Goal: Task Accomplishment & Management: Manage account settings

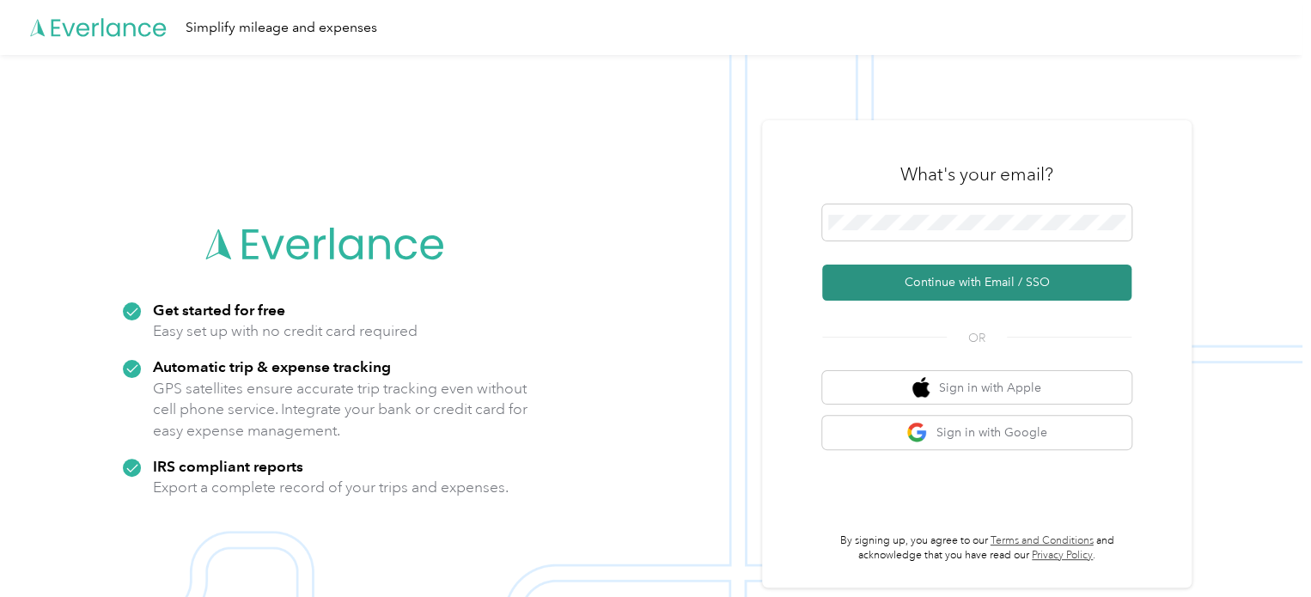
click at [956, 277] on button "Continue with Email / SSO" at bounding box center [976, 283] width 309 height 36
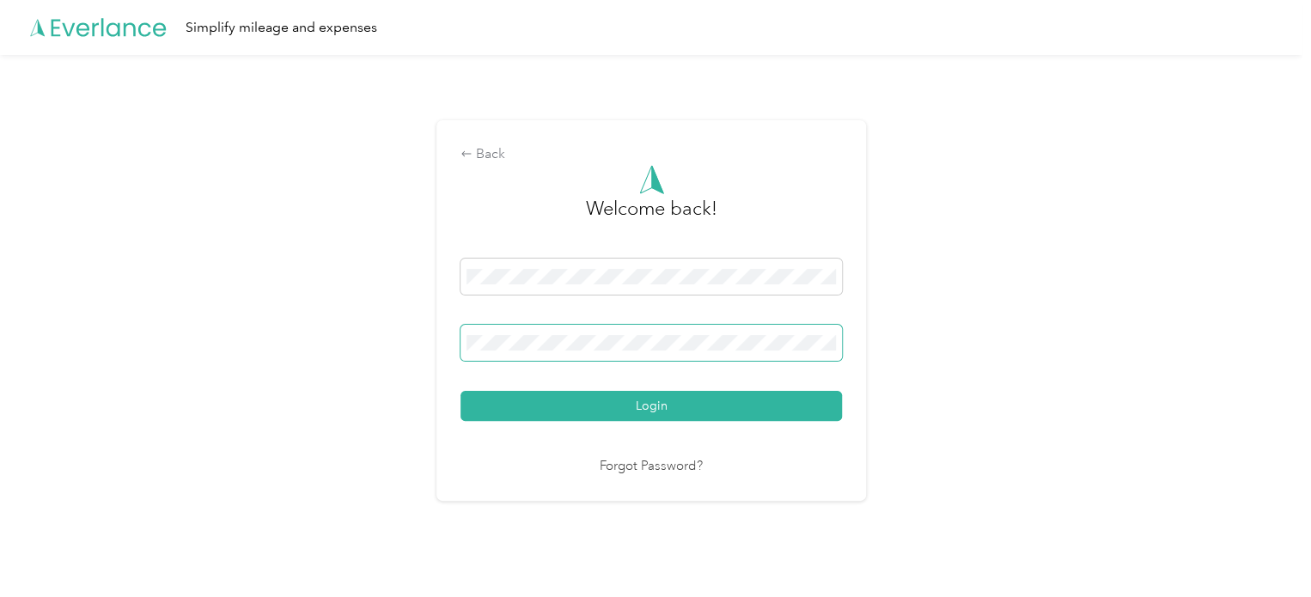
click at [460, 391] on button "Login" at bounding box center [650, 406] width 381 height 30
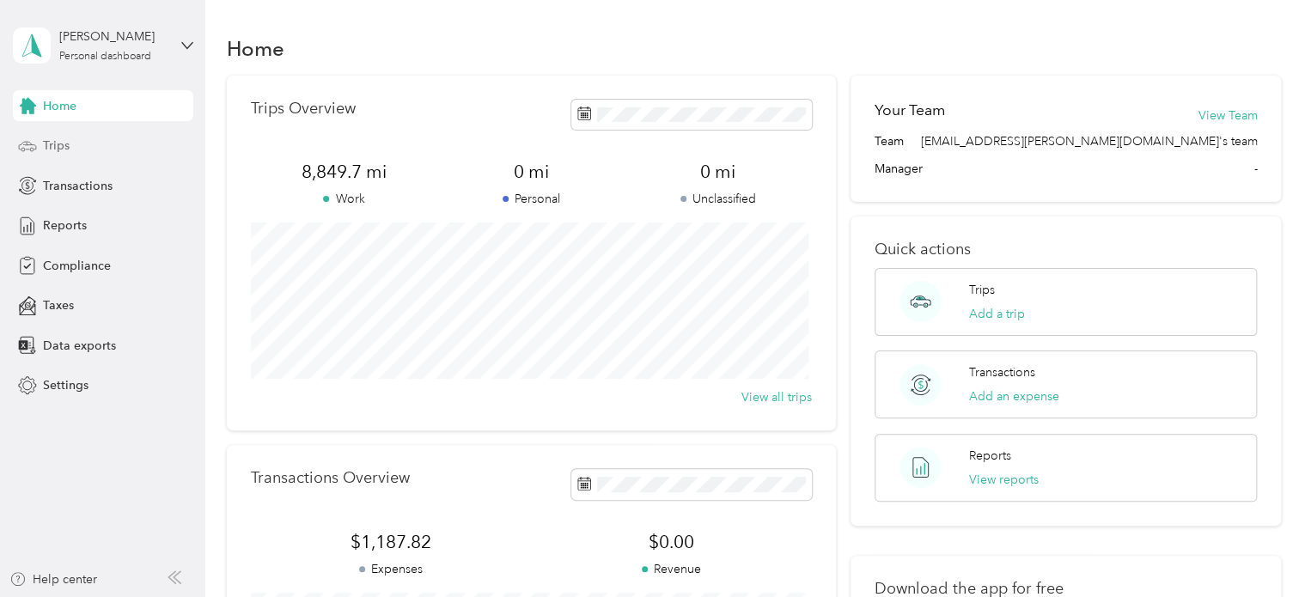
click at [65, 149] on span "Trips" at bounding box center [56, 146] width 27 height 18
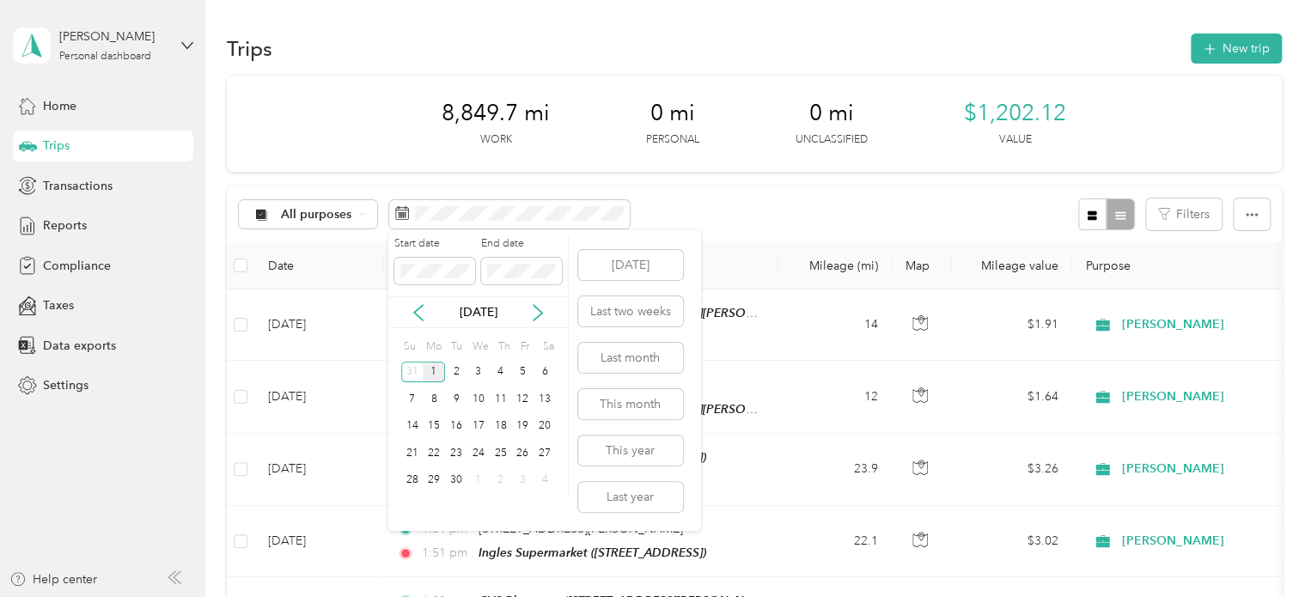
click at [430, 370] on div "1" at bounding box center [434, 372] width 22 height 21
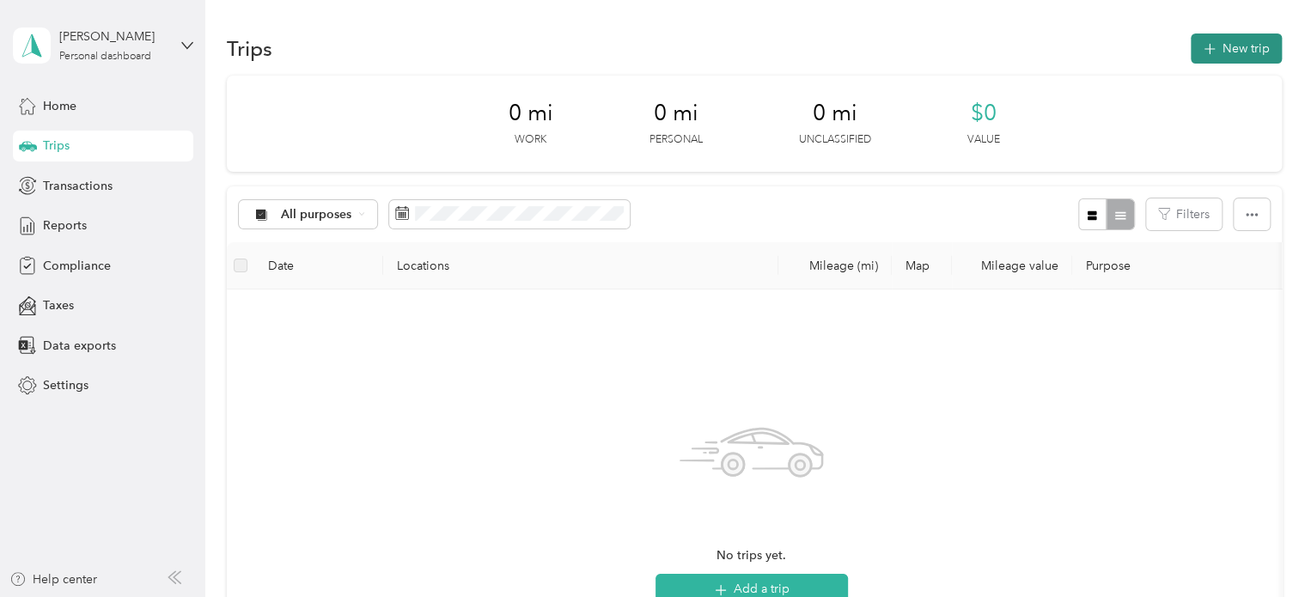
click at [1213, 55] on button "New trip" at bounding box center [1235, 48] width 91 height 30
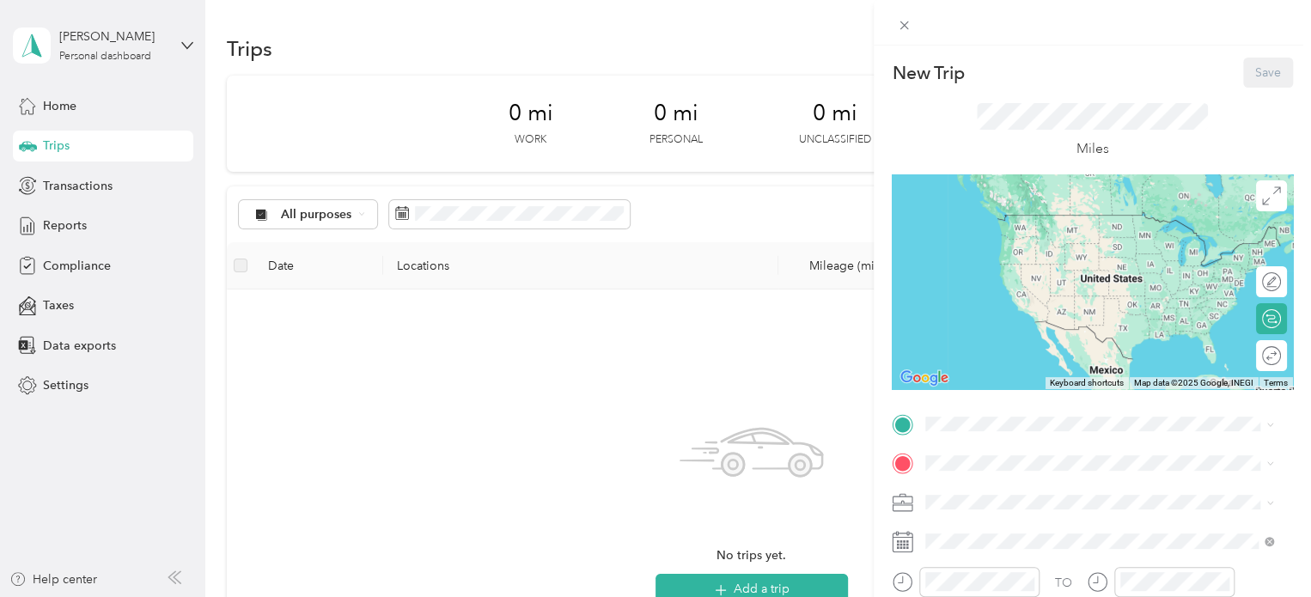
click at [1024, 216] on span "[STREET_ADDRESS][US_STATE]" at bounding box center [1044, 212] width 172 height 15
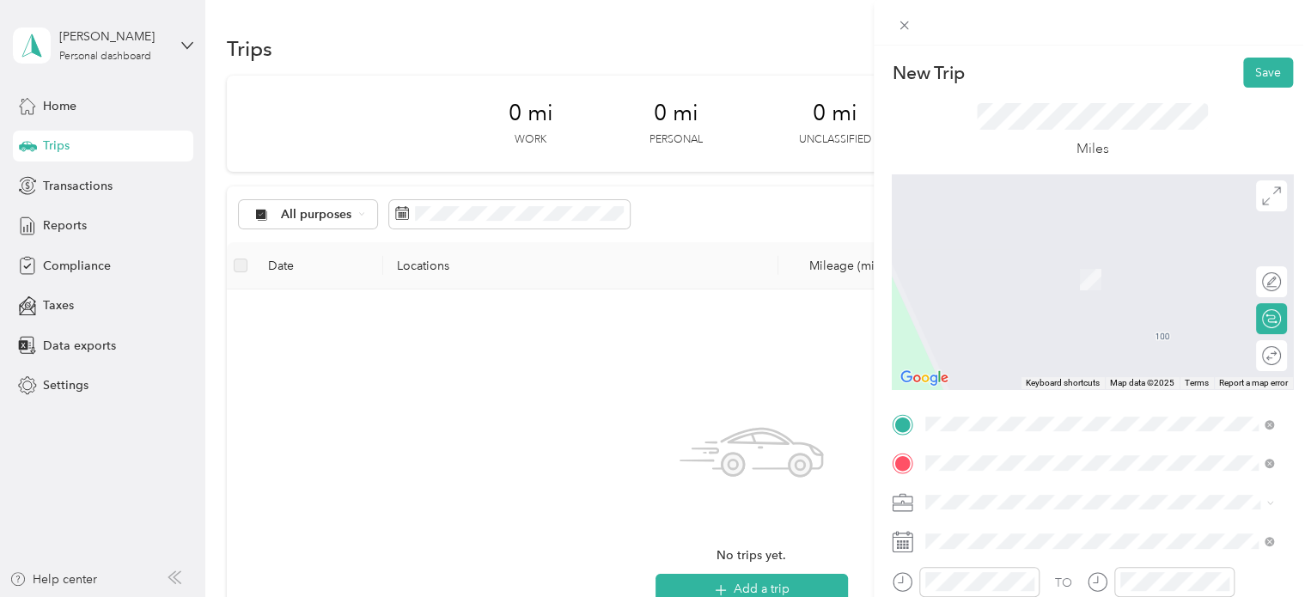
click at [1067, 281] on span "[STREET_ADDRESS]" at bounding box center [1012, 285] width 109 height 15
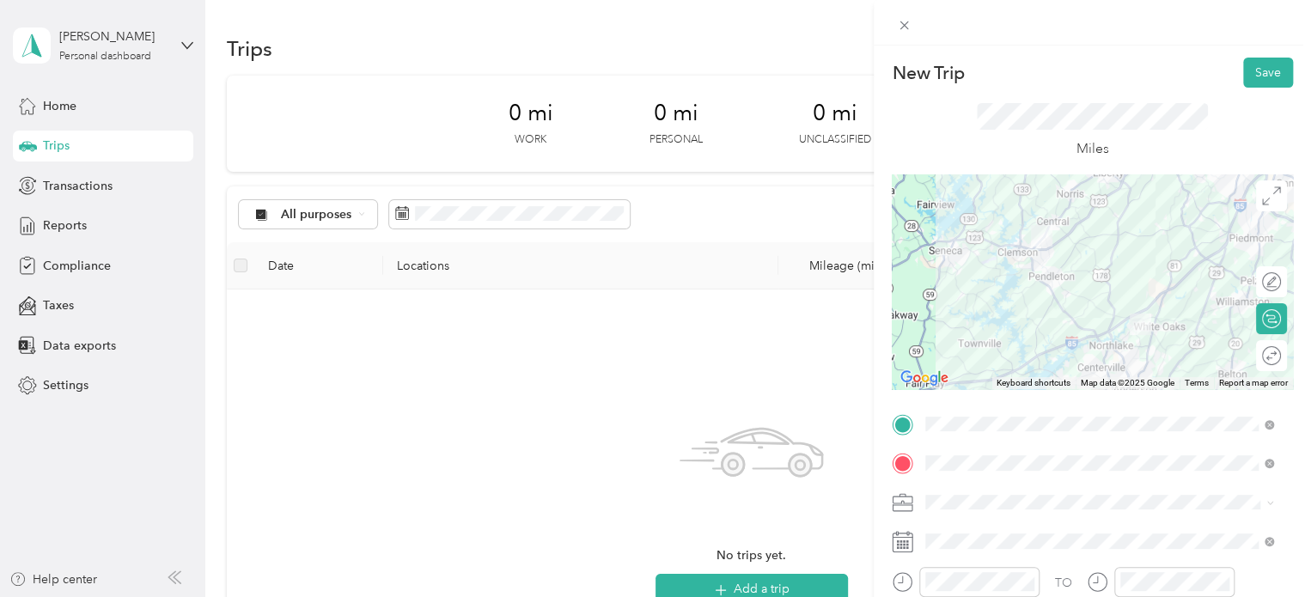
click at [1111, 240] on div at bounding box center [1092, 281] width 401 height 215
click at [1105, 258] on div at bounding box center [1092, 281] width 401 height 215
click at [1059, 295] on div at bounding box center [1092, 281] width 401 height 215
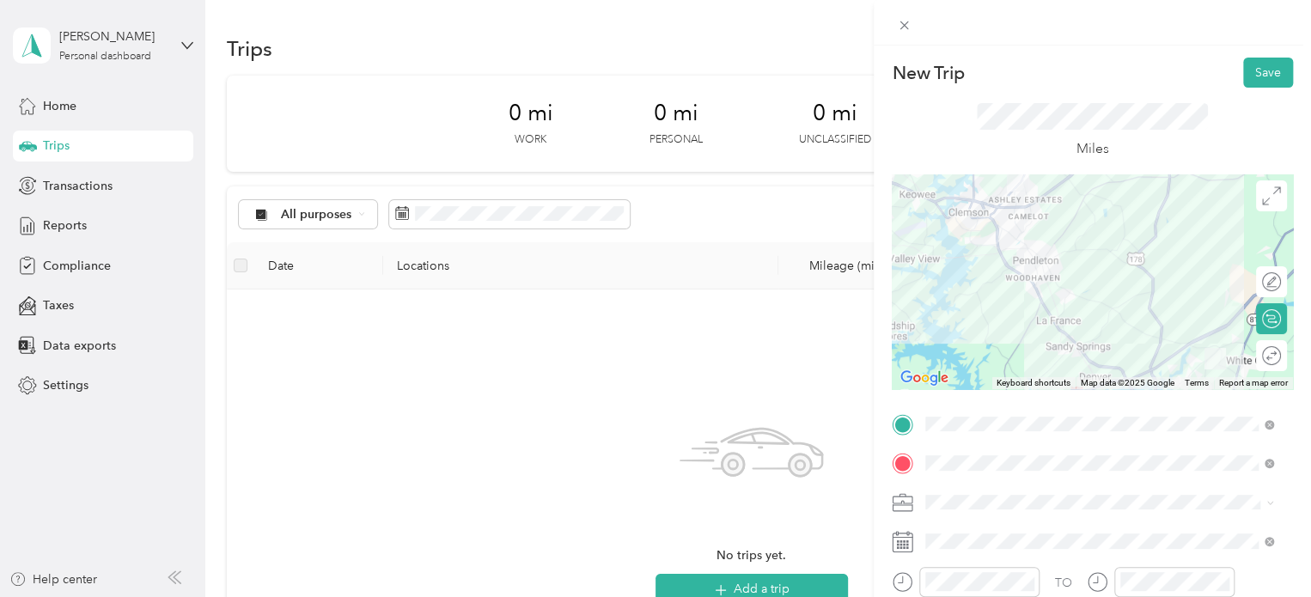
click at [1026, 232] on div at bounding box center [1092, 281] width 401 height 215
click at [1243, 77] on button "Save" at bounding box center [1268, 73] width 50 height 30
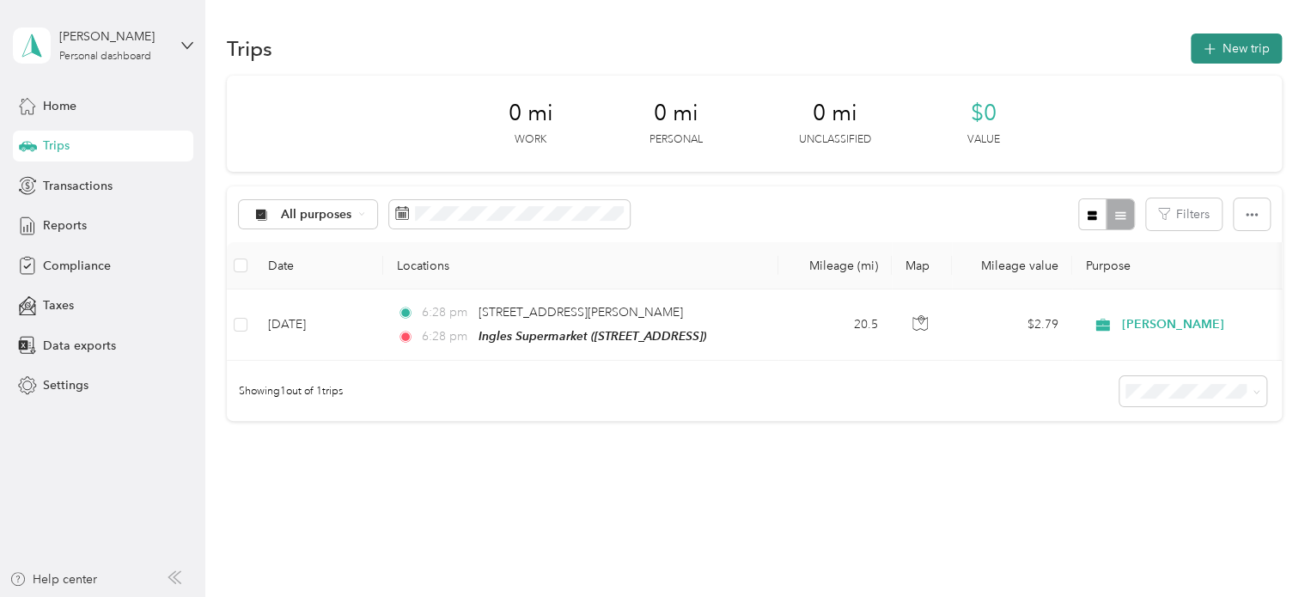
click at [1226, 41] on button "New trip" at bounding box center [1235, 48] width 91 height 30
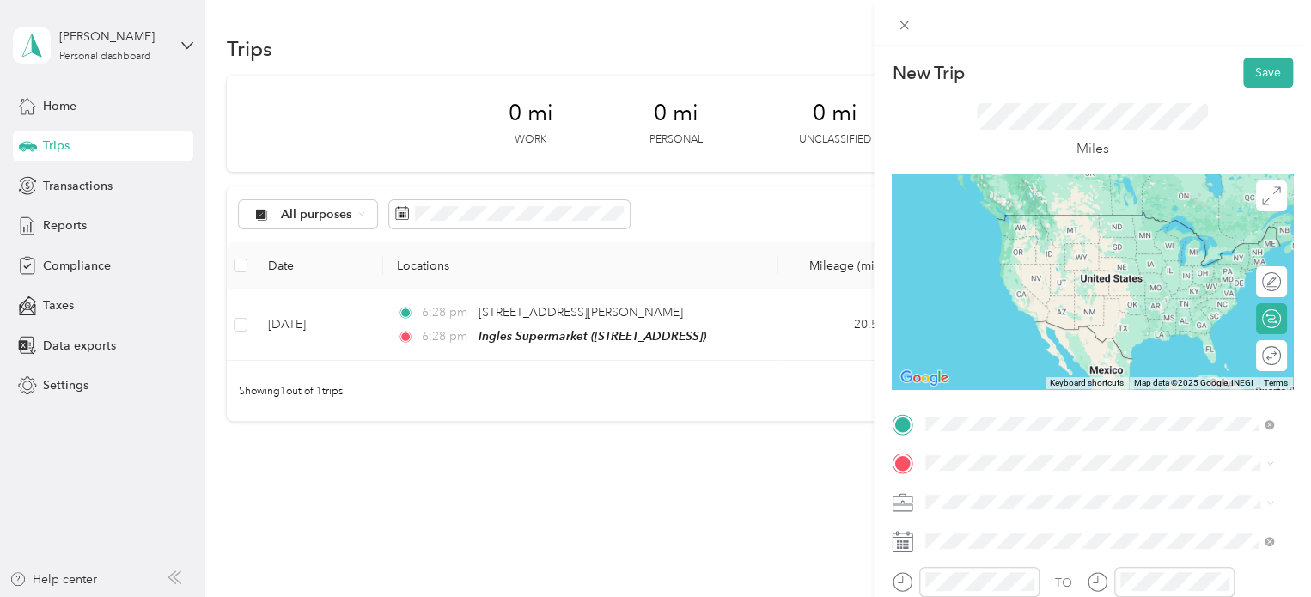
click at [1048, 240] on span "[STREET_ADDRESS]" at bounding box center [1012, 246] width 109 height 15
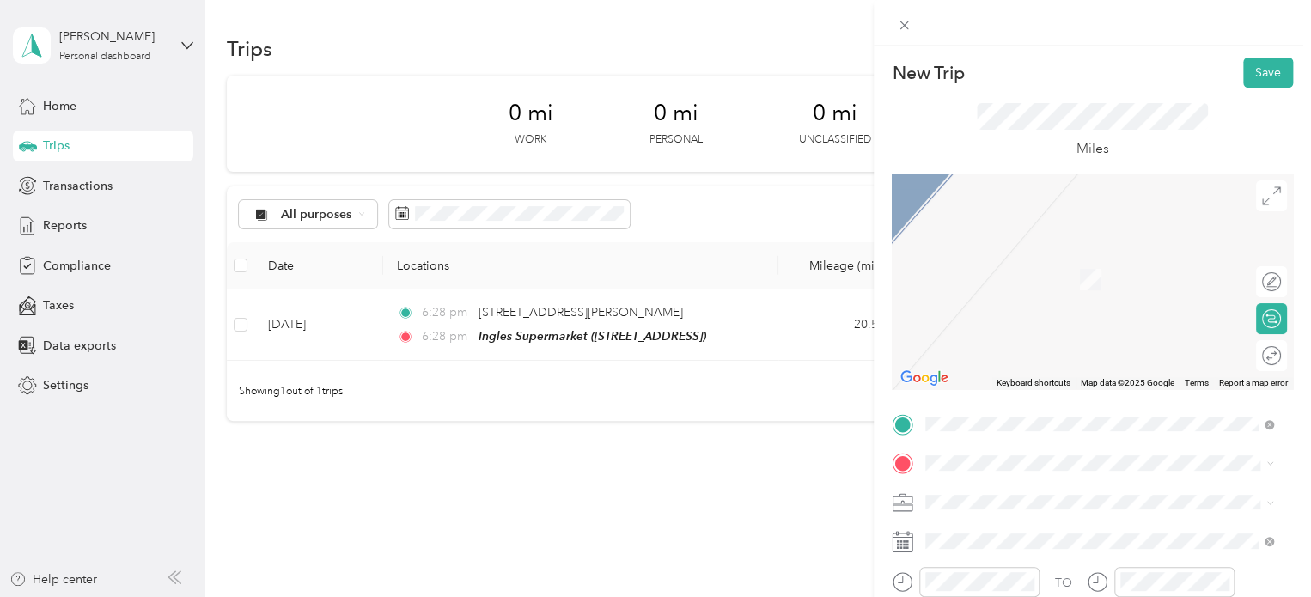
click at [1091, 332] on div "TEAM CVS Pharmacy [STREET_ADDRESS]" at bounding box center [1028, 324] width 141 height 42
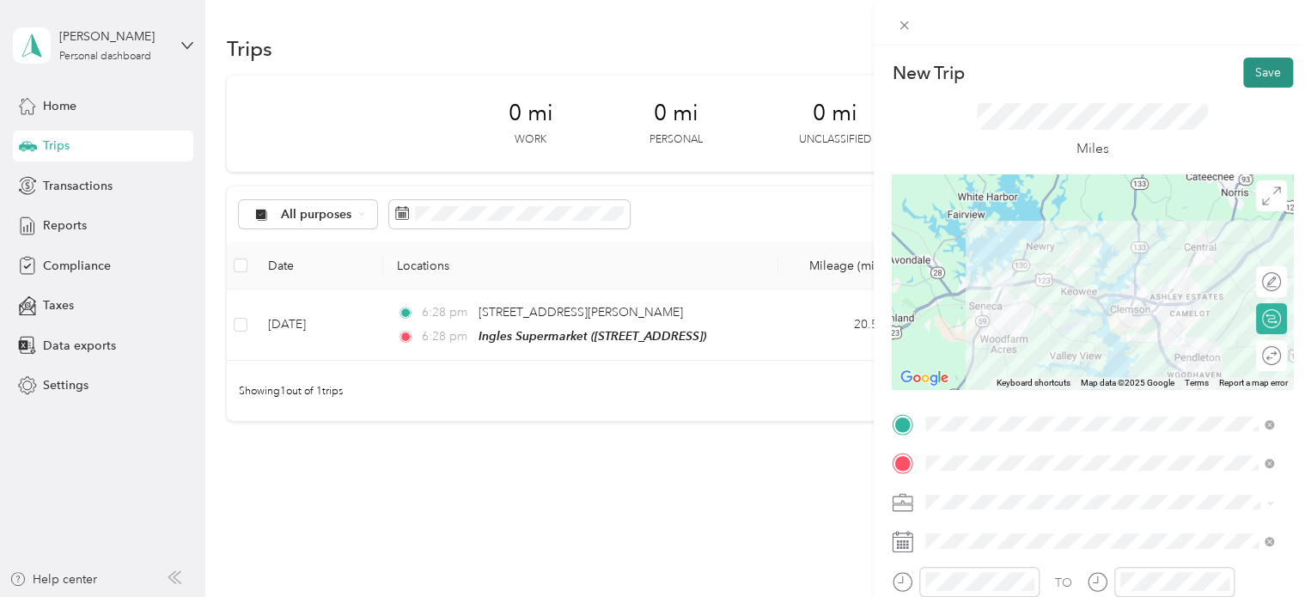
click at [1250, 75] on button "Save" at bounding box center [1268, 73] width 50 height 30
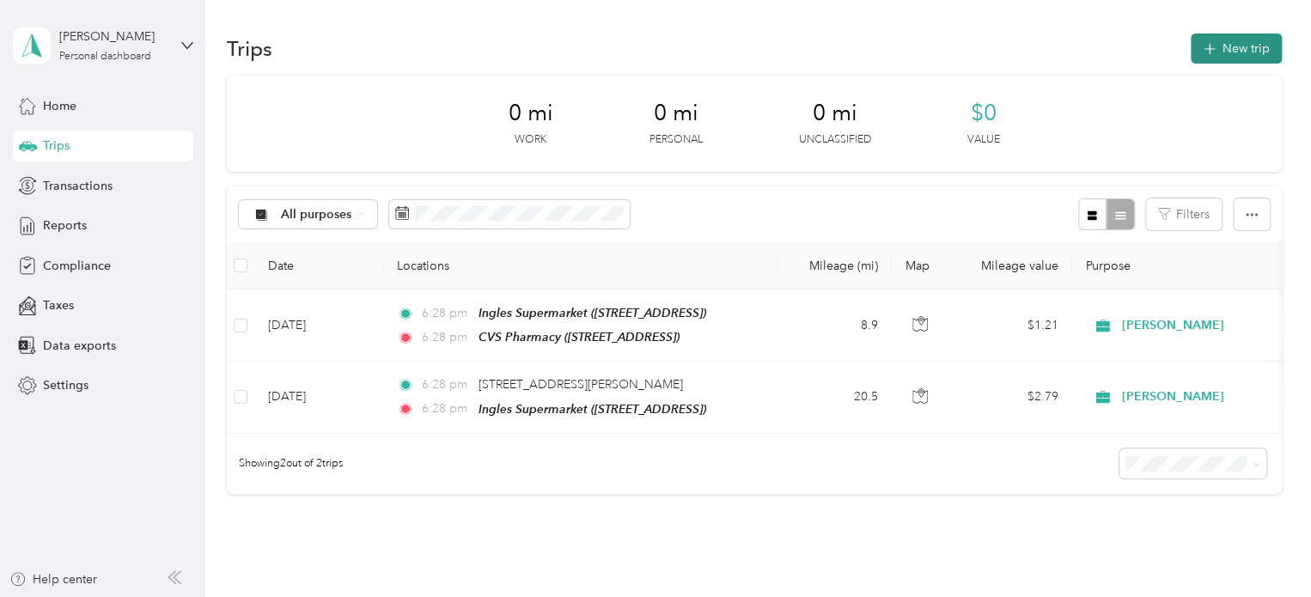
click at [1226, 44] on button "New trip" at bounding box center [1235, 48] width 91 height 30
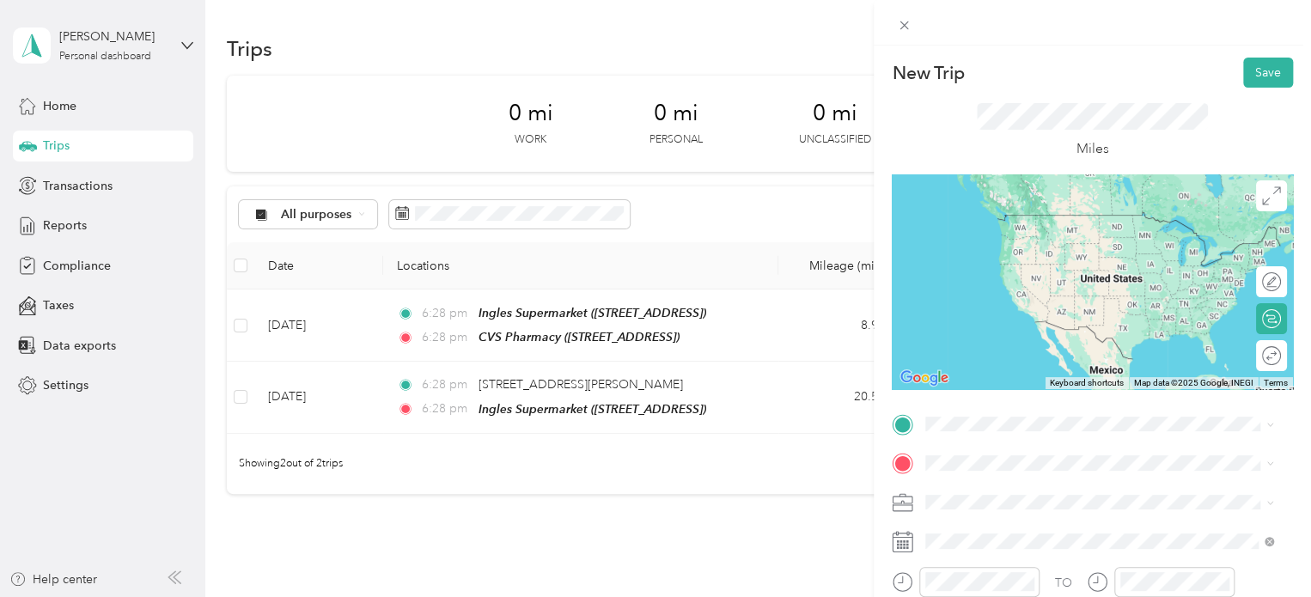
click at [1003, 291] on div "TEAM CVS Pharmacy [STREET_ADDRESS]" at bounding box center [1028, 286] width 141 height 42
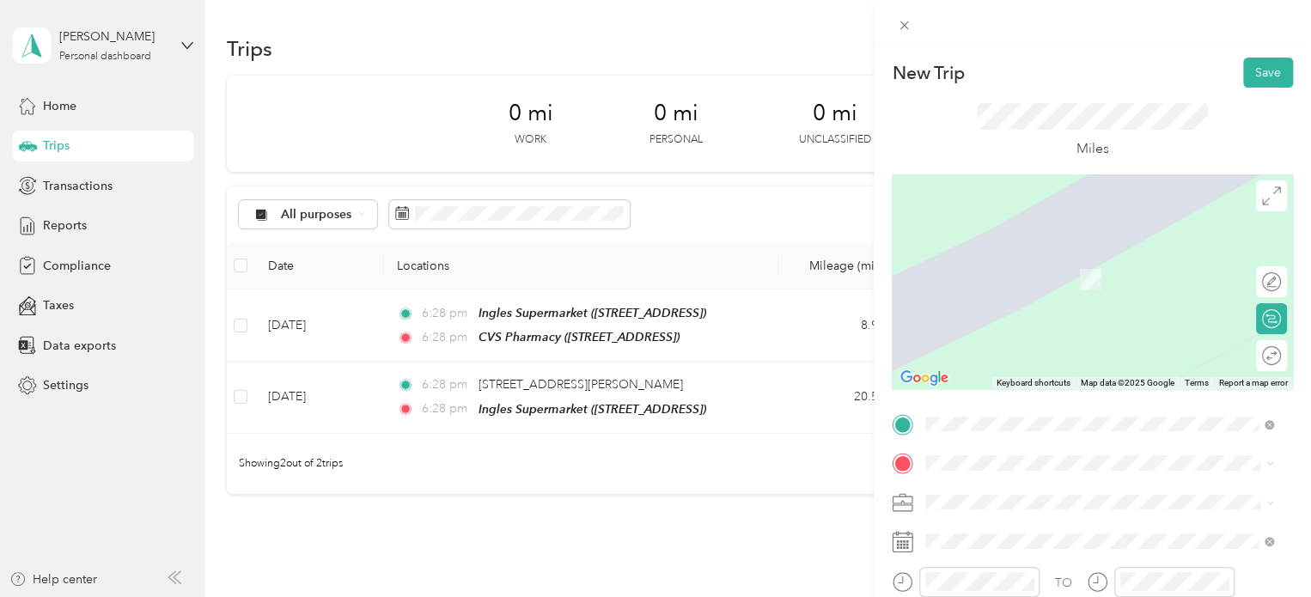
click at [1007, 265] on div "TEAM CVS Pharmacy [STREET_ADDRESS][PERSON_NAME]" at bounding box center [1060, 268] width 204 height 42
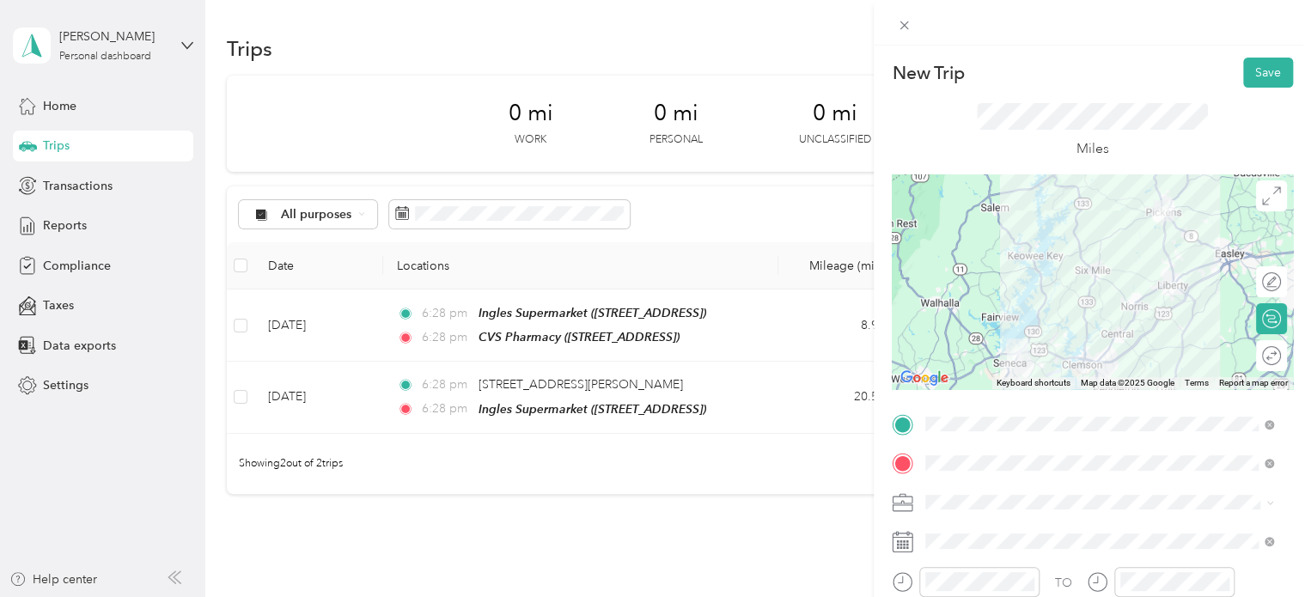
click at [1134, 335] on div at bounding box center [1092, 281] width 401 height 215
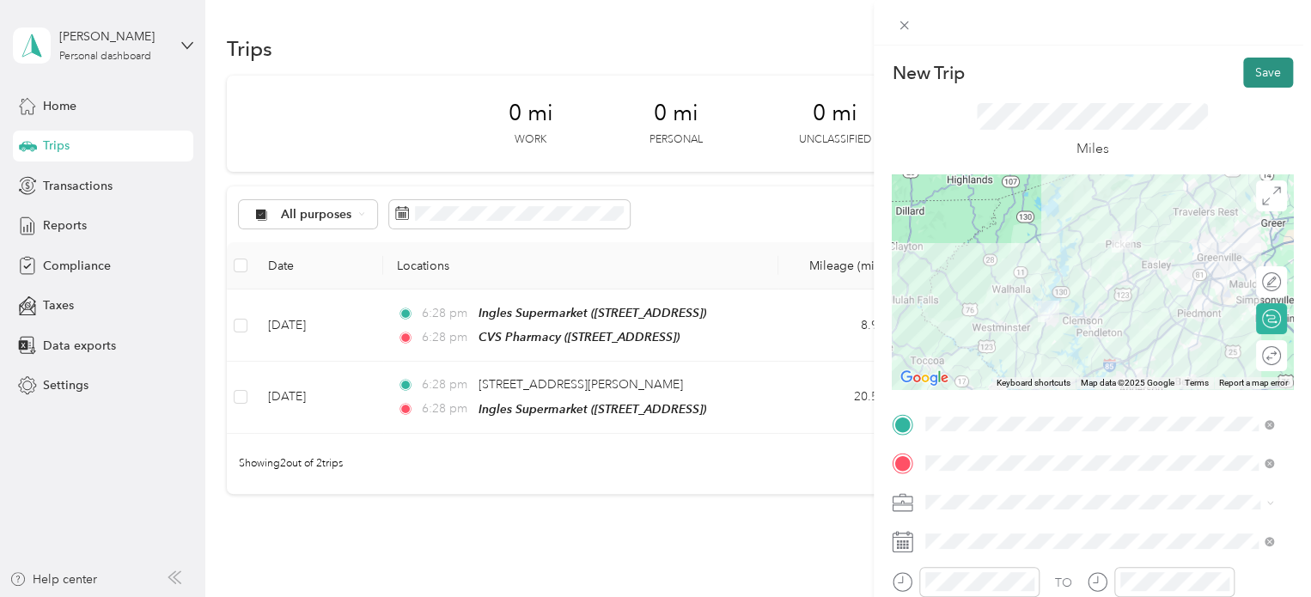
click at [1247, 65] on button "Save" at bounding box center [1268, 73] width 50 height 30
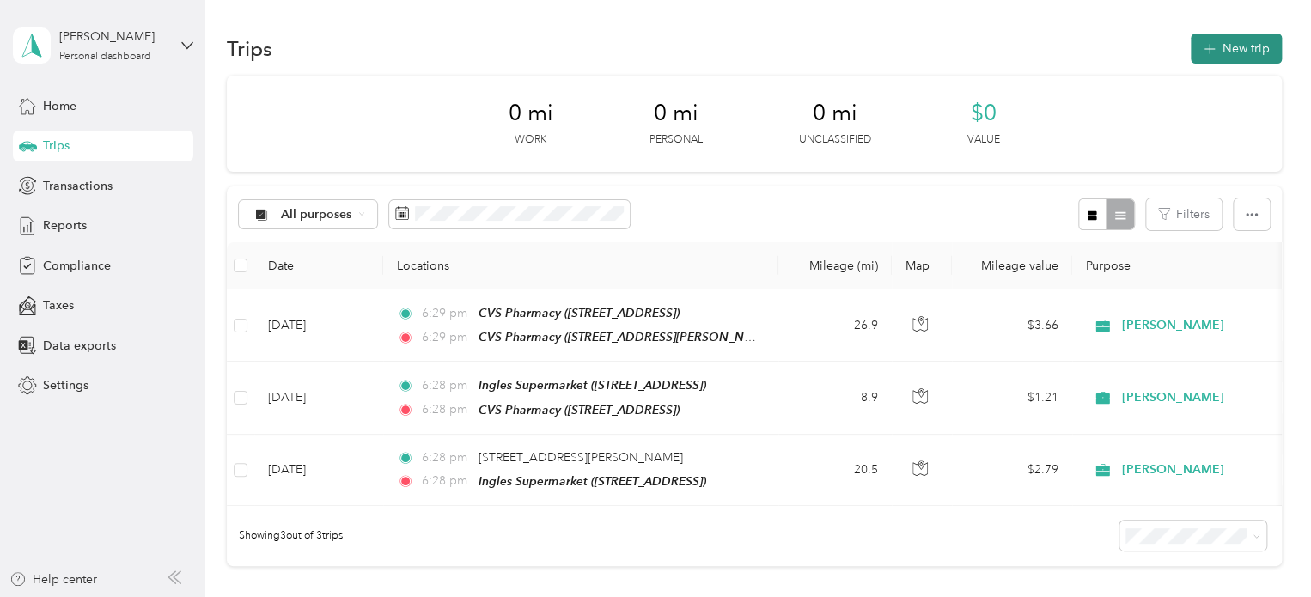
click at [1209, 51] on icon "button" at bounding box center [1209, 50] width 20 height 20
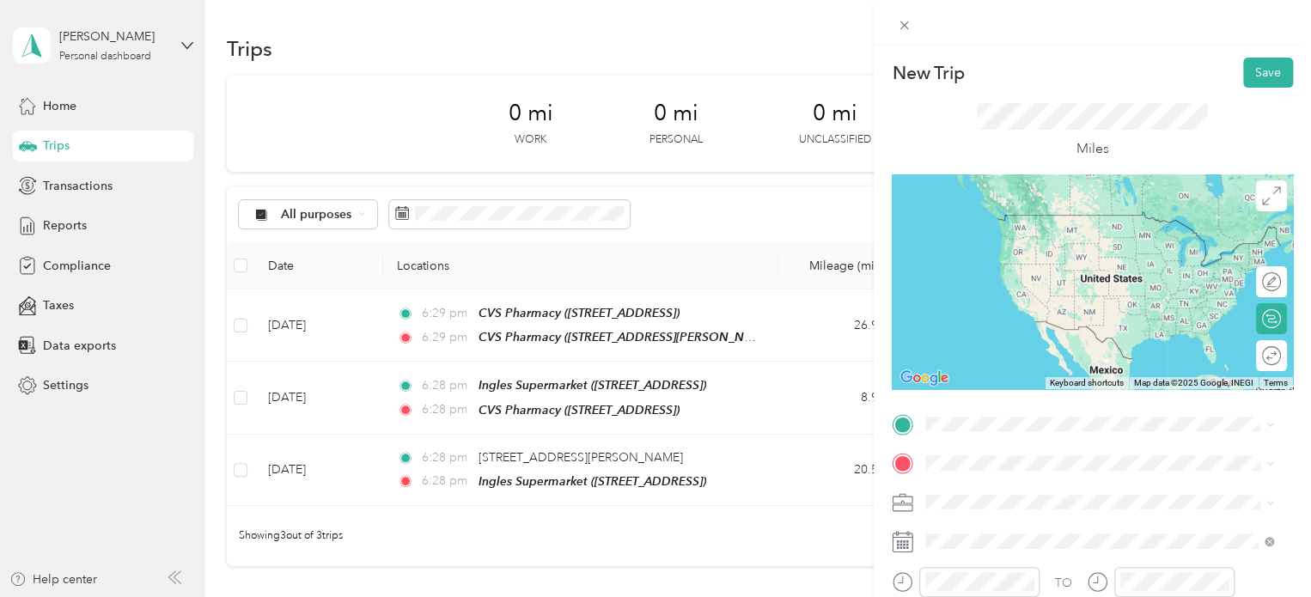
click at [1032, 229] on div "TEAM CVS Pharmacy [STREET_ADDRESS][PERSON_NAME]" at bounding box center [1060, 231] width 204 height 42
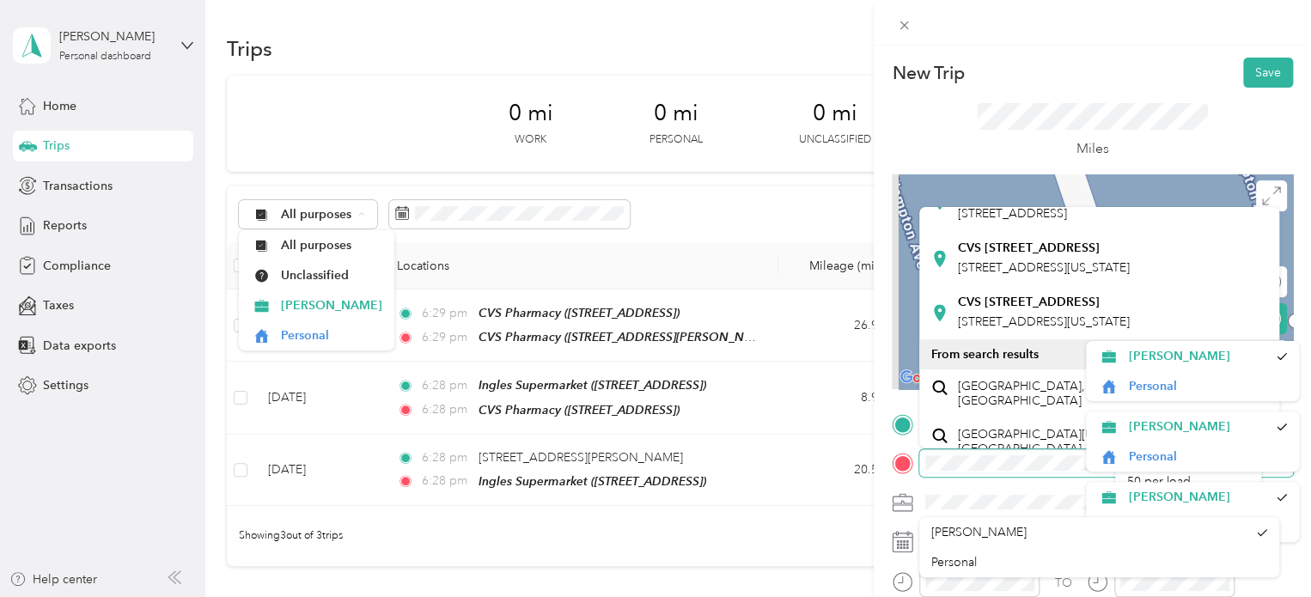
scroll to position [490, 0]
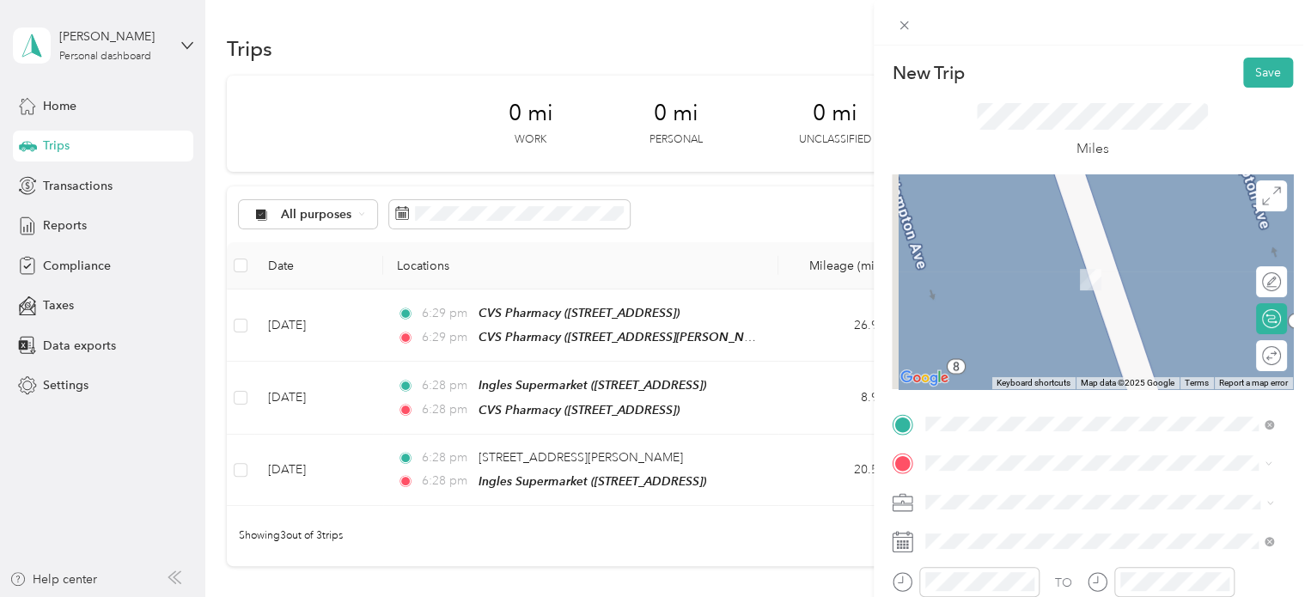
click at [1072, 204] on div "TEAM CVS Pharmacy" at bounding box center [1028, 193] width 141 height 21
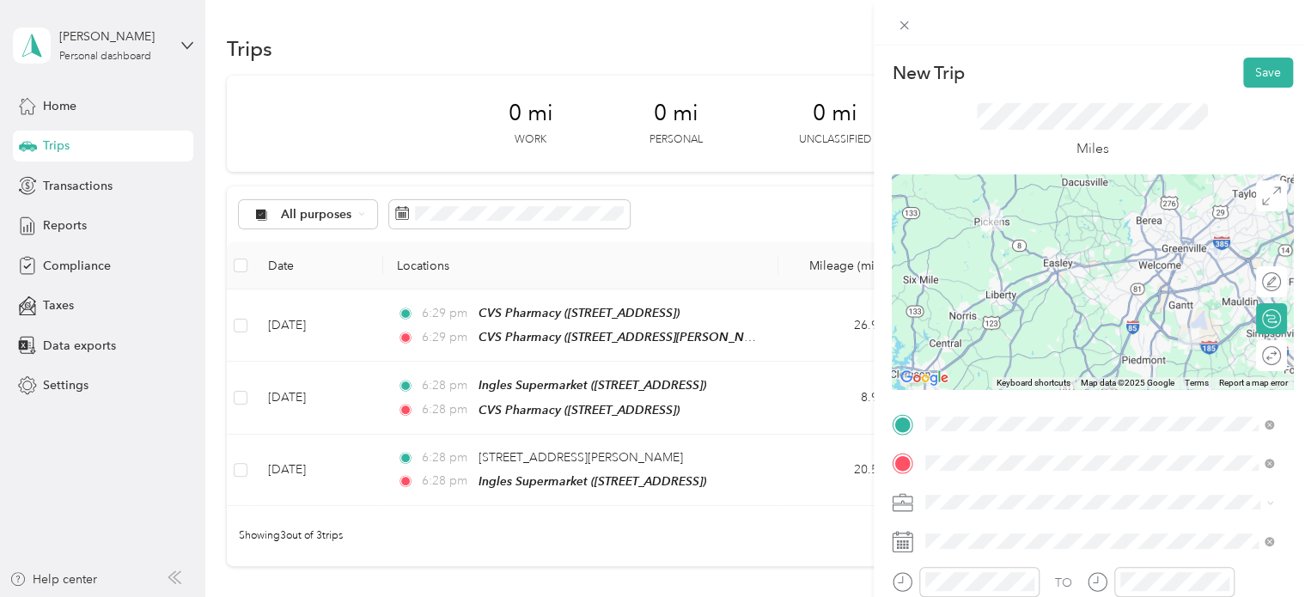
click at [1115, 596] on div "New Trip Save This trip cannot be edited because it is either under review, app…" at bounding box center [651, 597] width 1302 height 0
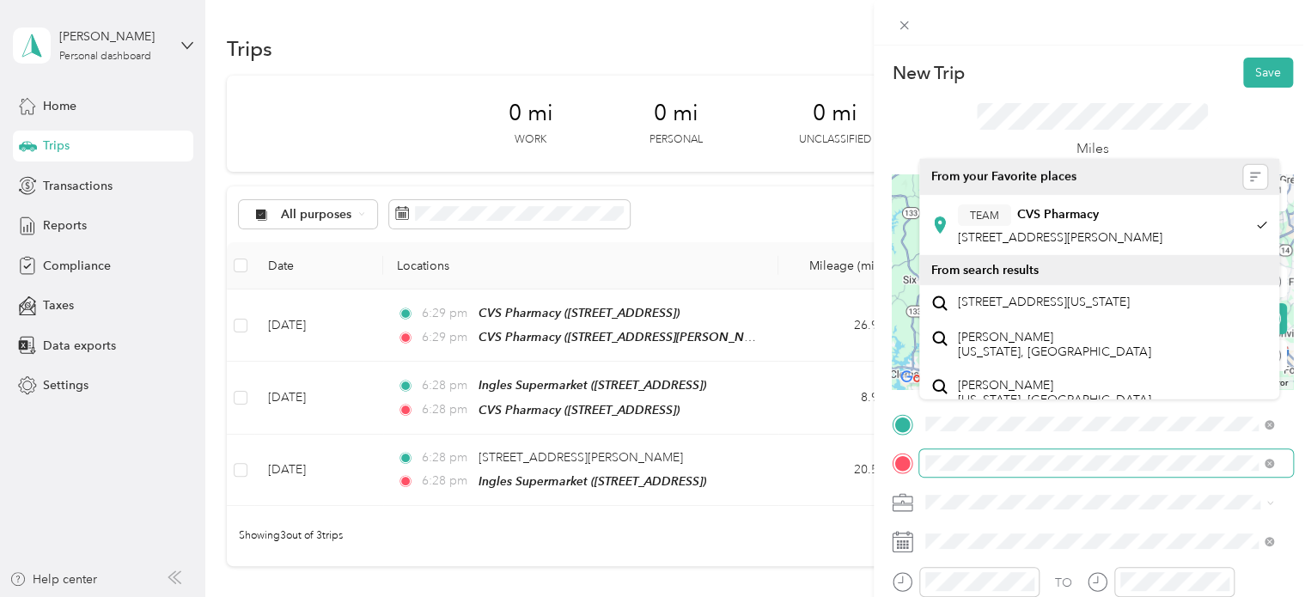
drag, startPoint x: 1088, startPoint y: 480, endPoint x: 1089, endPoint y: 470, distance: 10.3
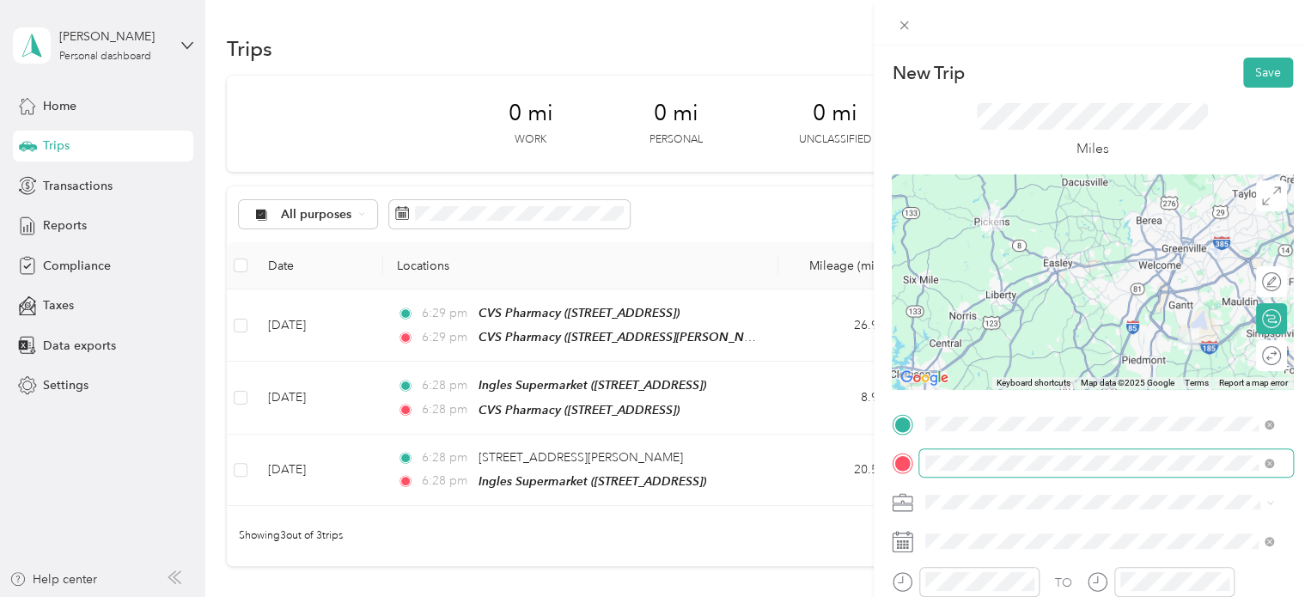
click at [1089, 470] on span at bounding box center [1106, 462] width 374 height 27
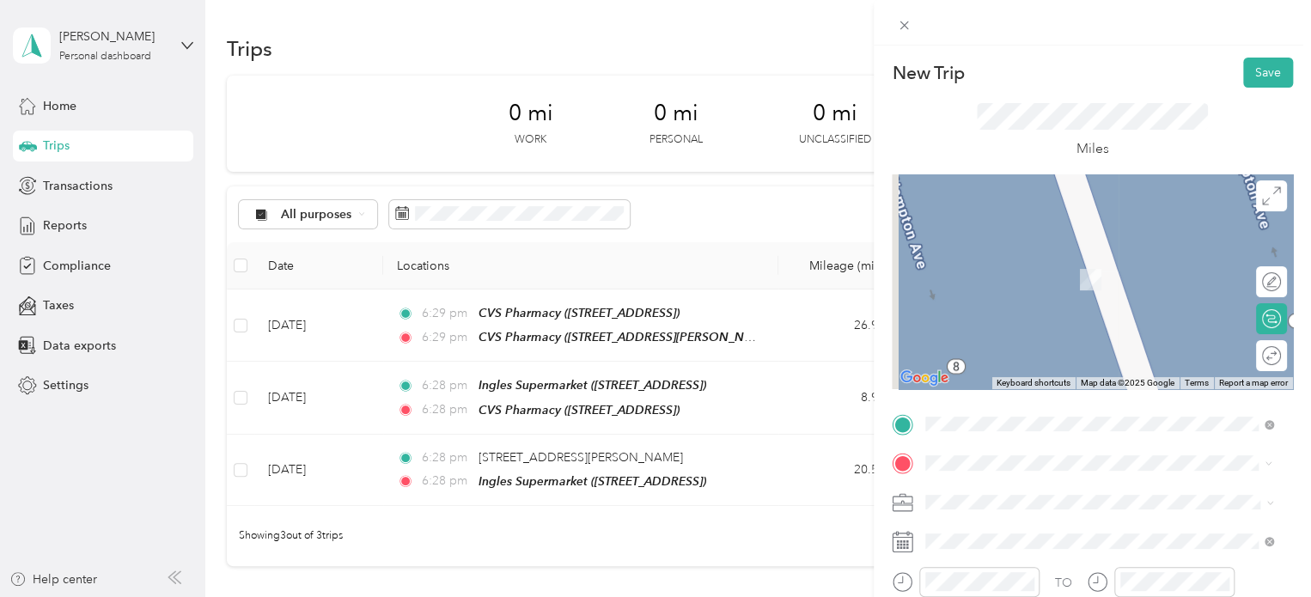
click at [1181, 145] on div "Miles" at bounding box center [1093, 131] width 232 height 57
click at [1001, 274] on div "TEAM CVS Pharmacy [STREET_ADDRESS]" at bounding box center [1028, 264] width 141 height 42
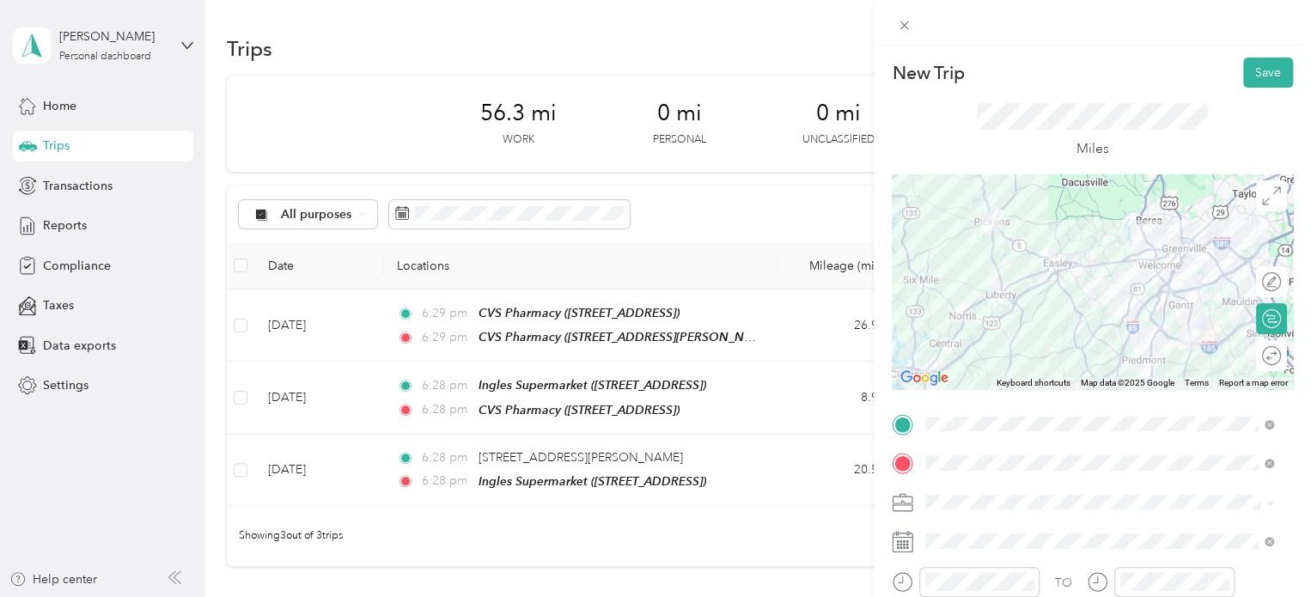
click at [1144, 261] on div at bounding box center [1092, 281] width 401 height 215
click at [1254, 69] on button "Save" at bounding box center [1268, 73] width 50 height 30
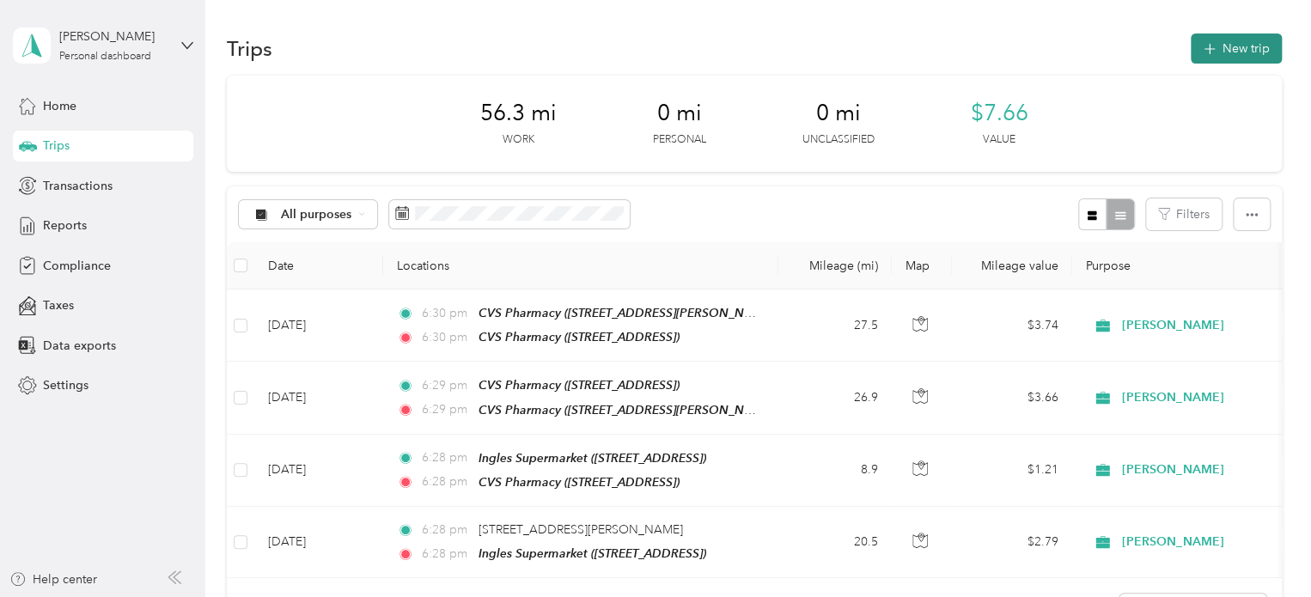
click at [1221, 53] on button "New trip" at bounding box center [1235, 48] width 91 height 30
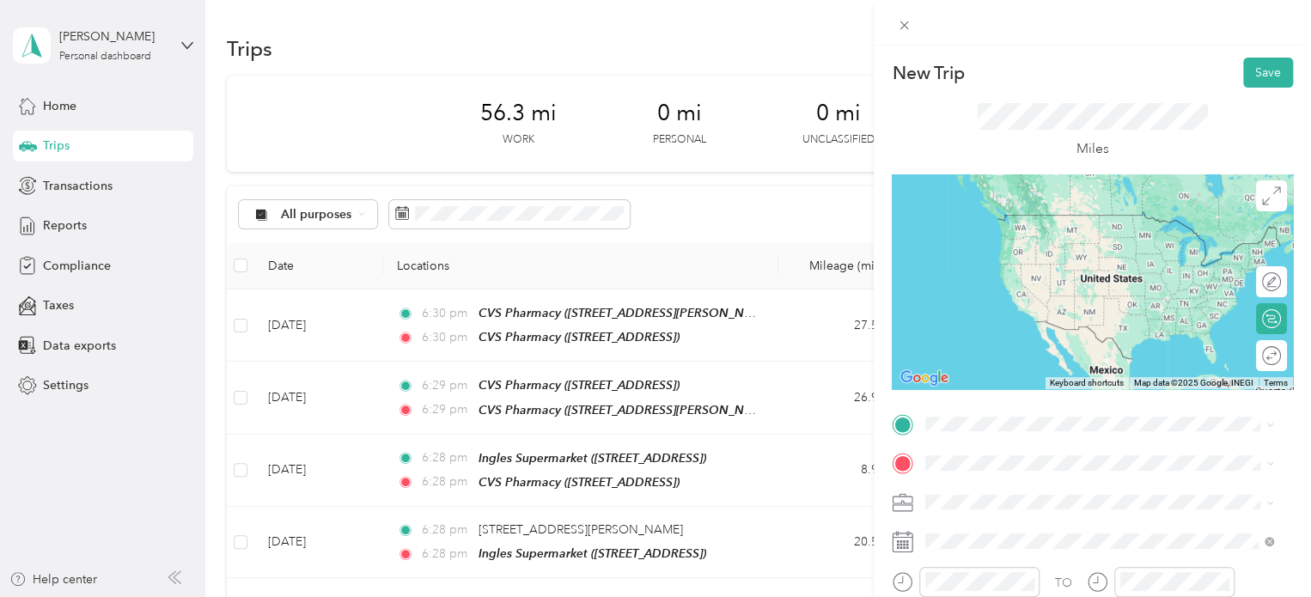
click at [1032, 234] on div "TEAM CVS Pharmacy [STREET_ADDRESS]" at bounding box center [1028, 231] width 141 height 42
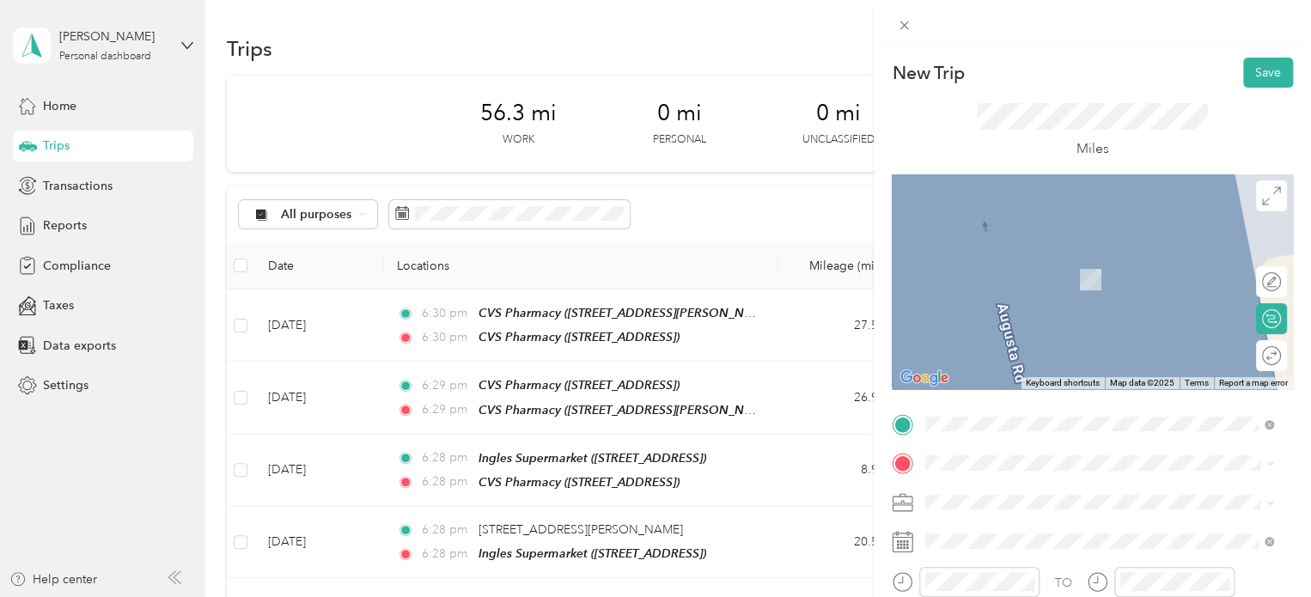
click at [1103, 331] on div "TEAM CVS Pharmacy [STREET_ADDRESS][PERSON_NAME]" at bounding box center [1060, 324] width 204 height 42
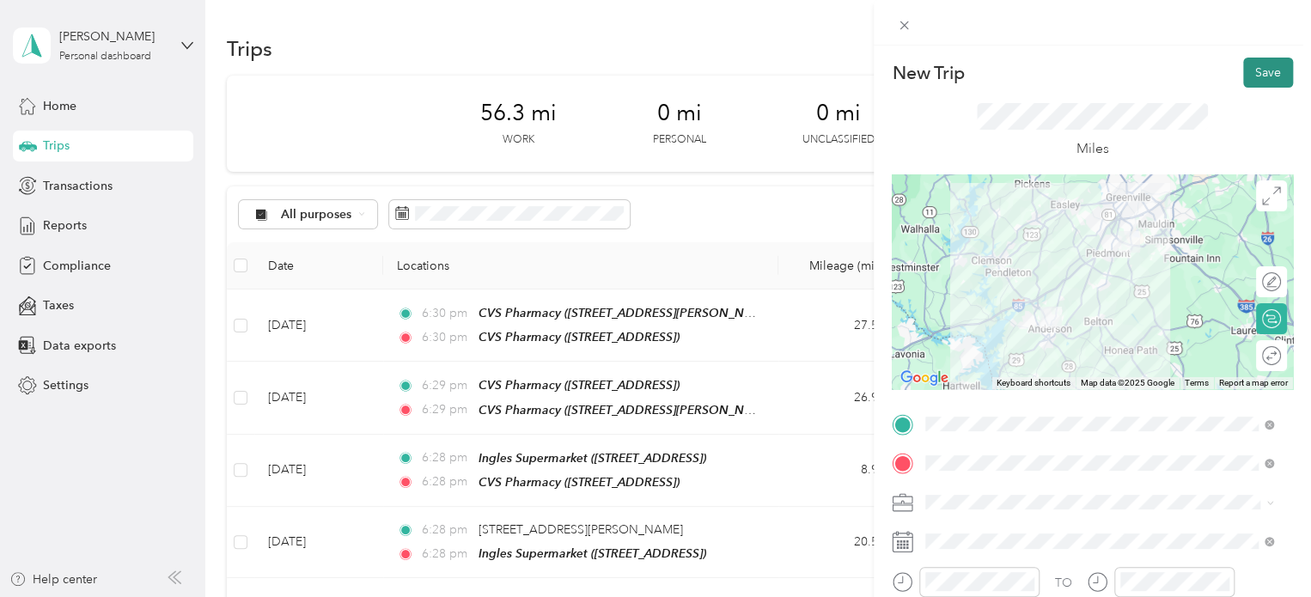
click at [1251, 74] on button "Save" at bounding box center [1268, 73] width 50 height 30
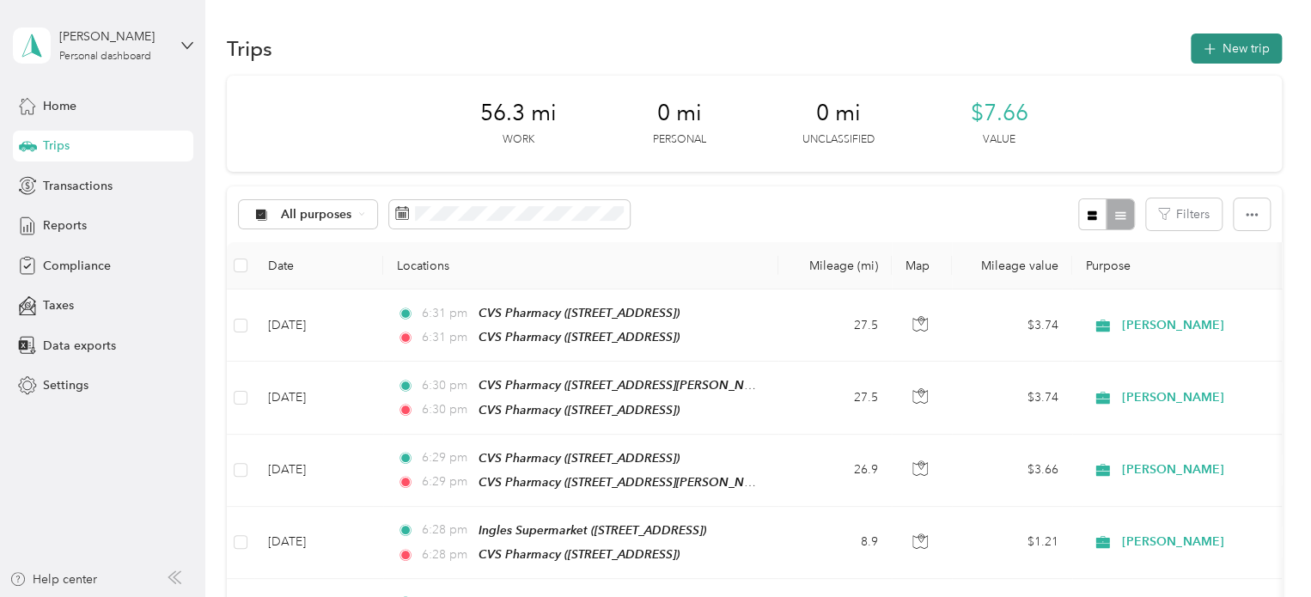
click at [1216, 54] on button "New trip" at bounding box center [1235, 48] width 91 height 30
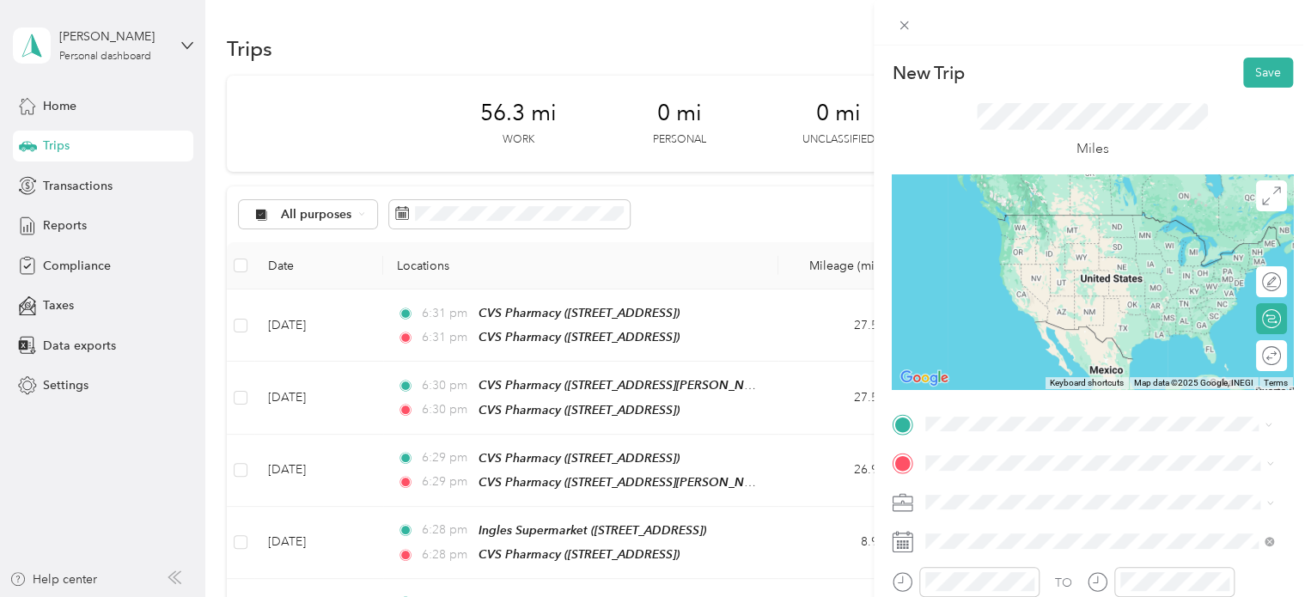
click at [1006, 299] on span "[STREET_ADDRESS][PERSON_NAME]" at bounding box center [1060, 306] width 204 height 15
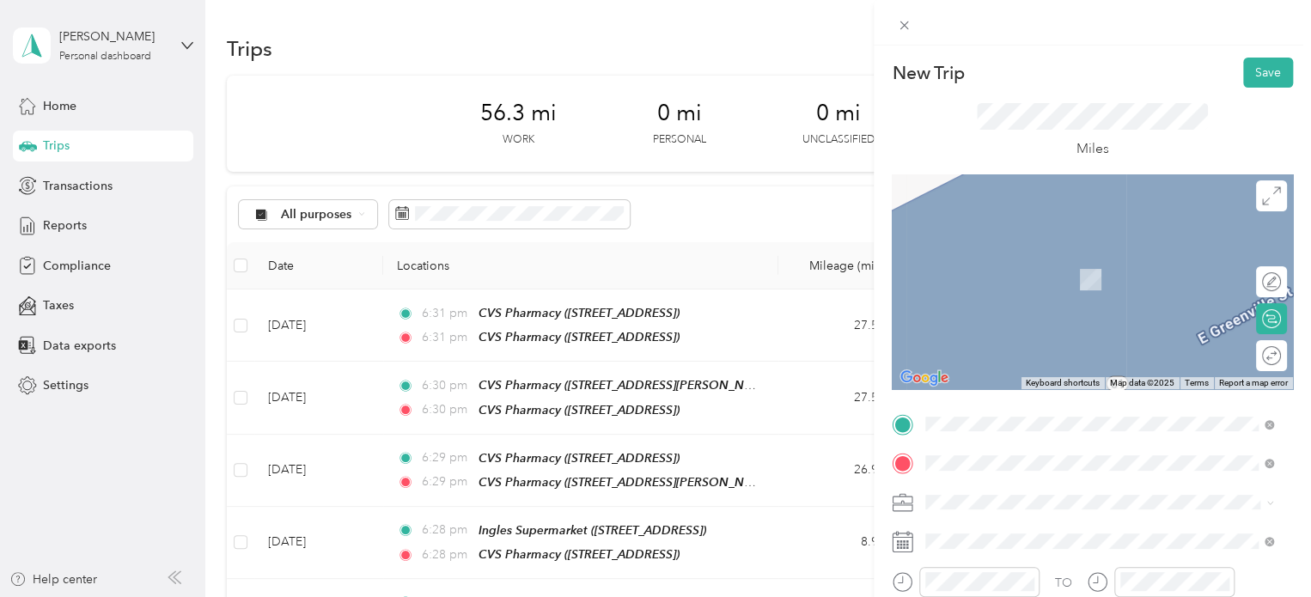
click at [1086, 250] on span "[STREET_ADDRESS][US_STATE]" at bounding box center [1044, 254] width 172 height 15
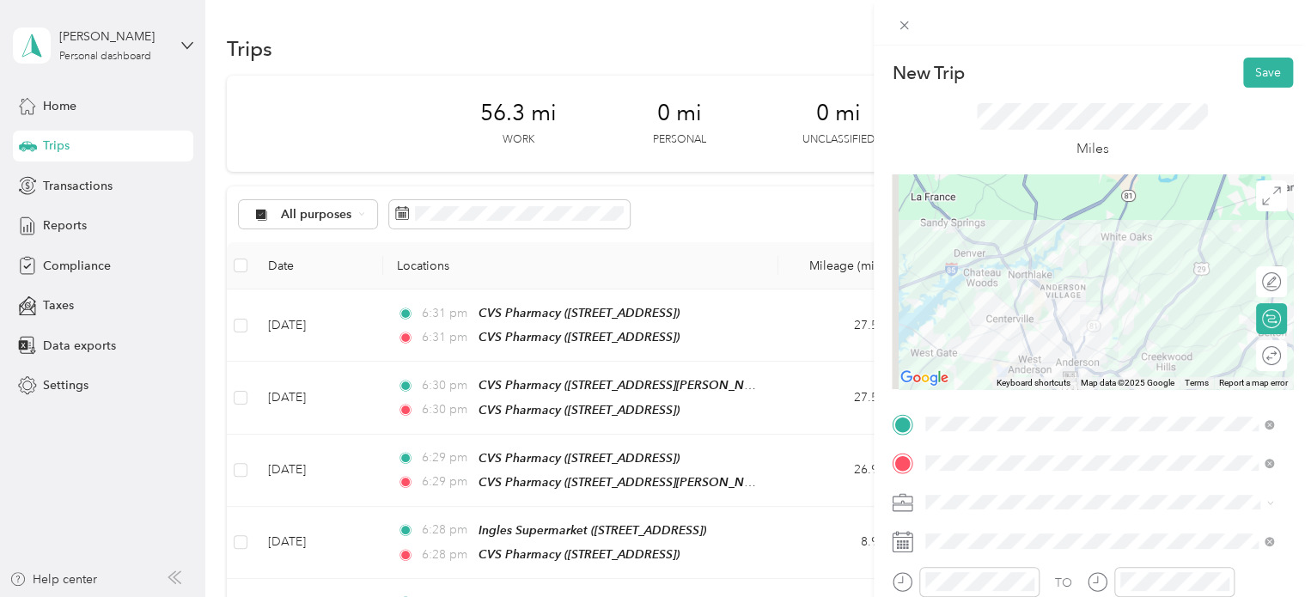
click at [1120, 275] on div at bounding box center [1092, 281] width 401 height 215
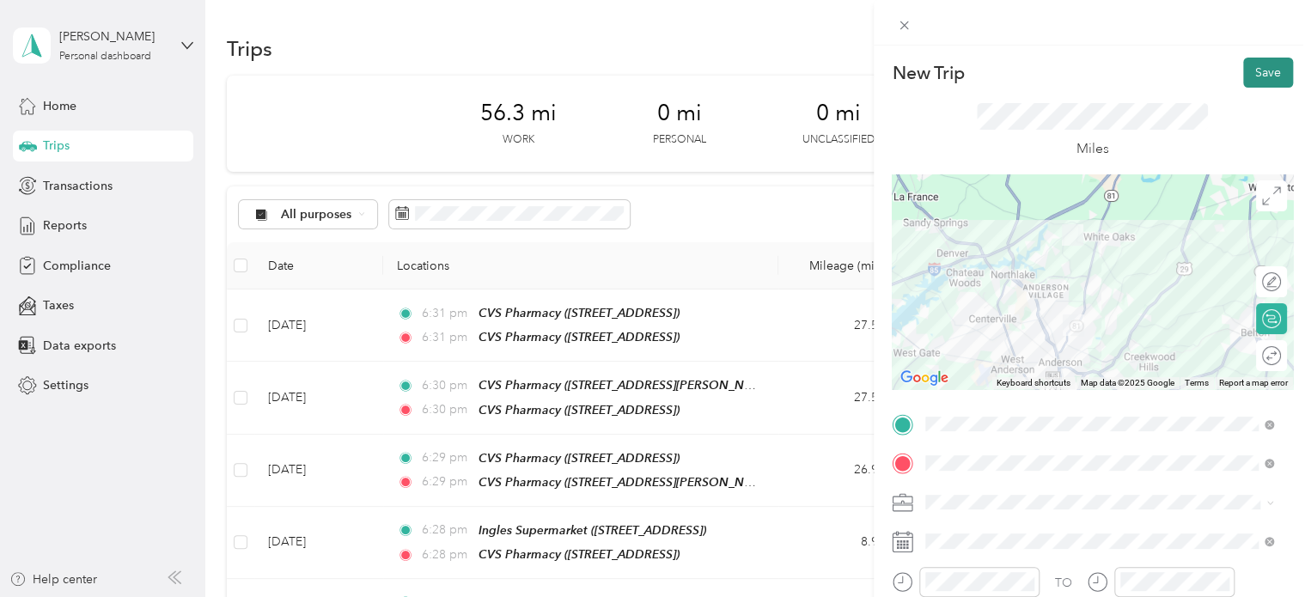
click at [1247, 78] on button "Save" at bounding box center [1268, 73] width 50 height 30
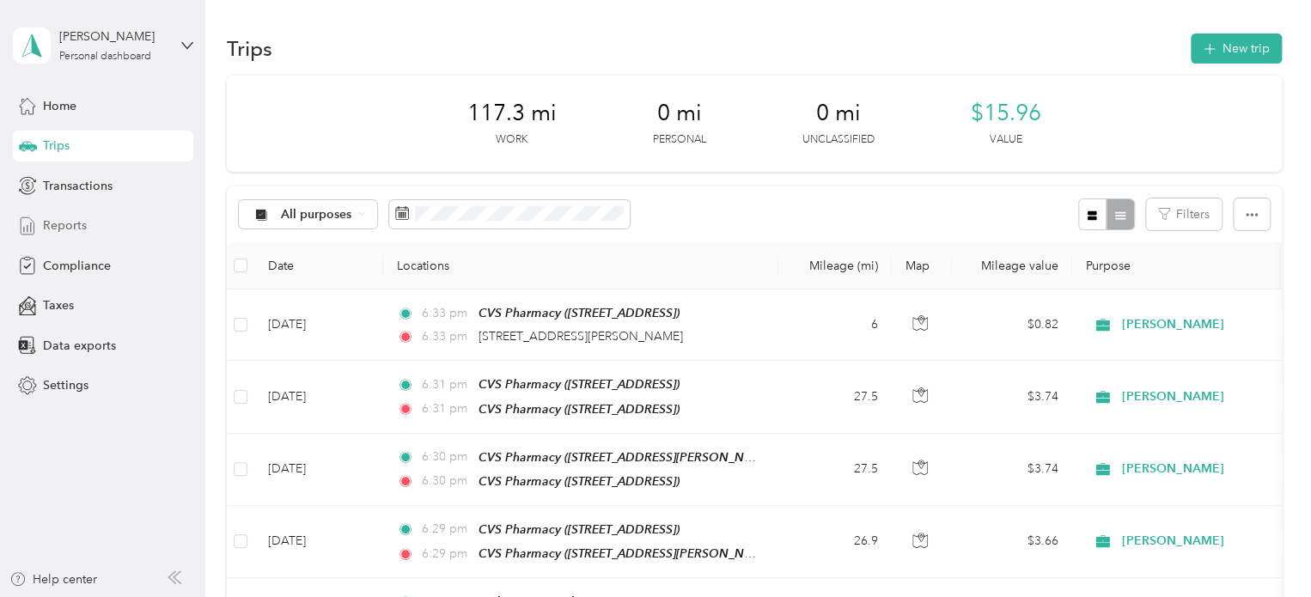
click at [61, 226] on span "Reports" at bounding box center [65, 225] width 44 height 18
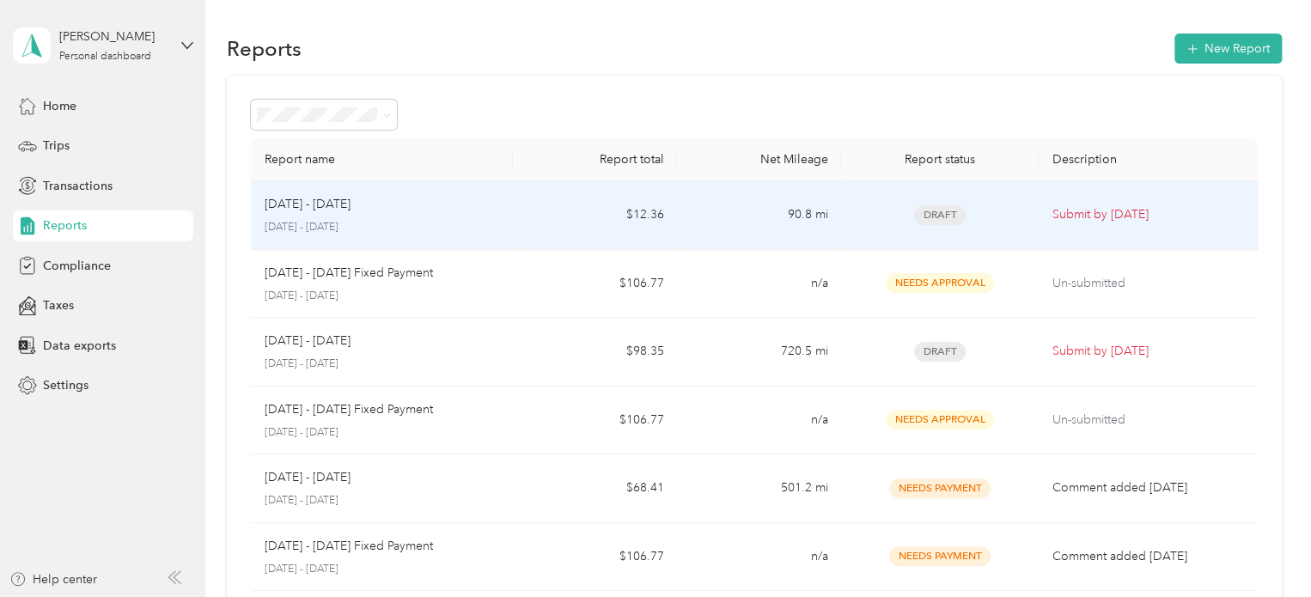
click at [944, 216] on span "Draft" at bounding box center [940, 215] width 52 height 20
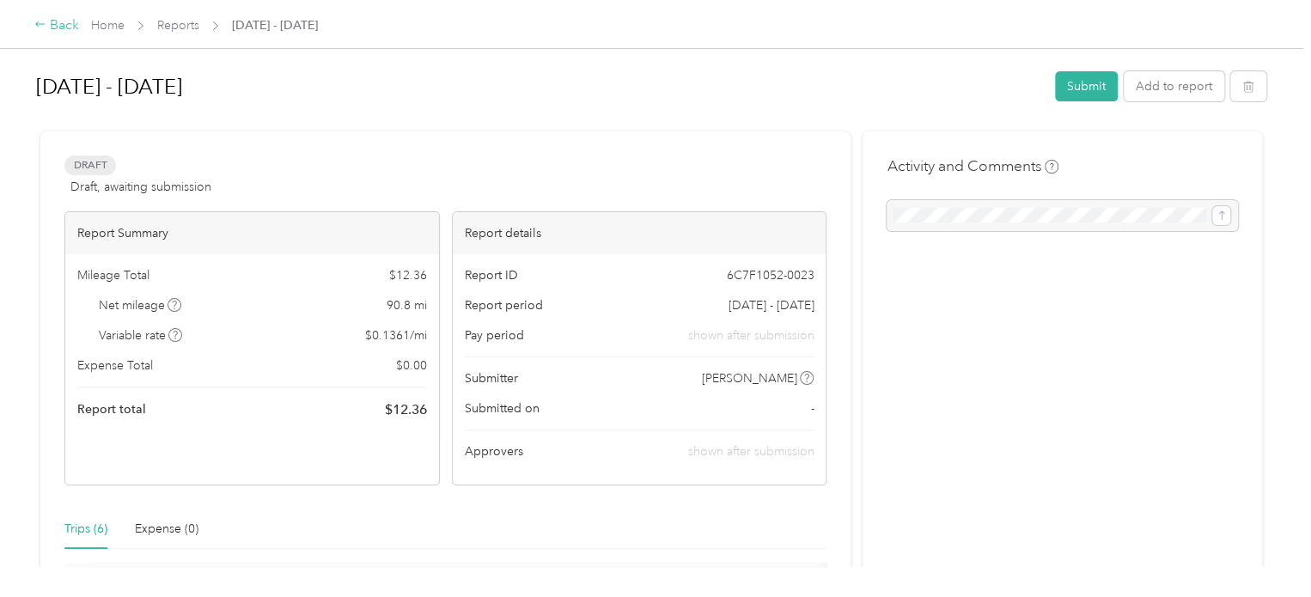
click at [45, 26] on icon at bounding box center [40, 24] width 12 height 12
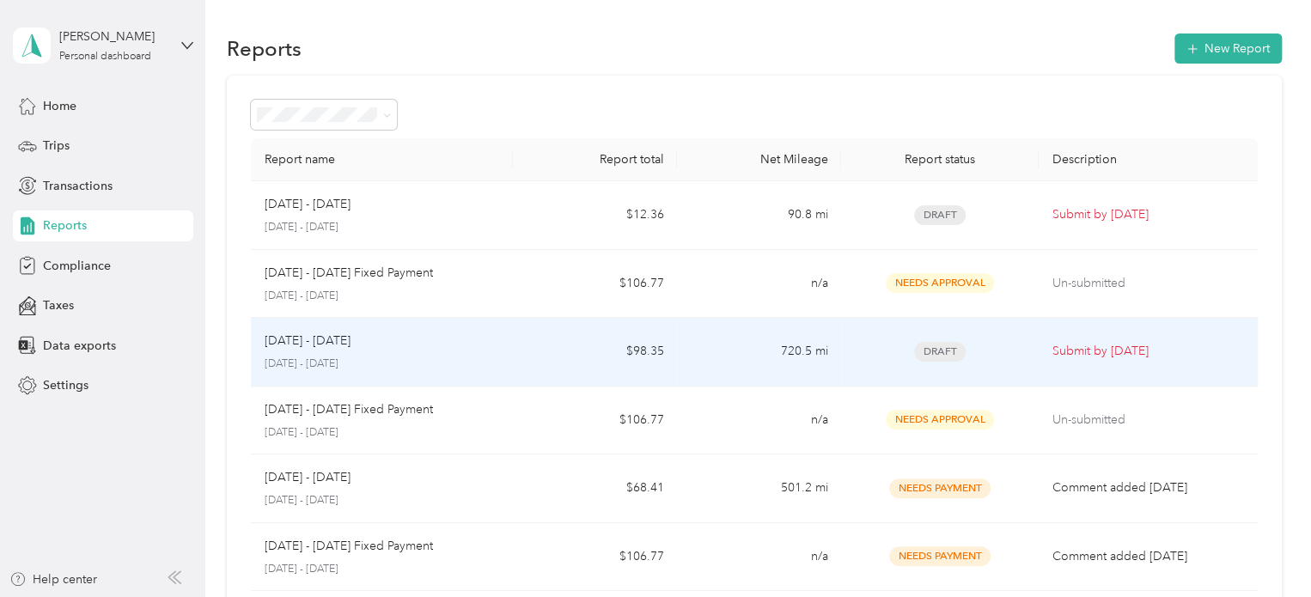
click at [1068, 347] on p "Submit by [DATE]" at bounding box center [1148, 351] width 192 height 19
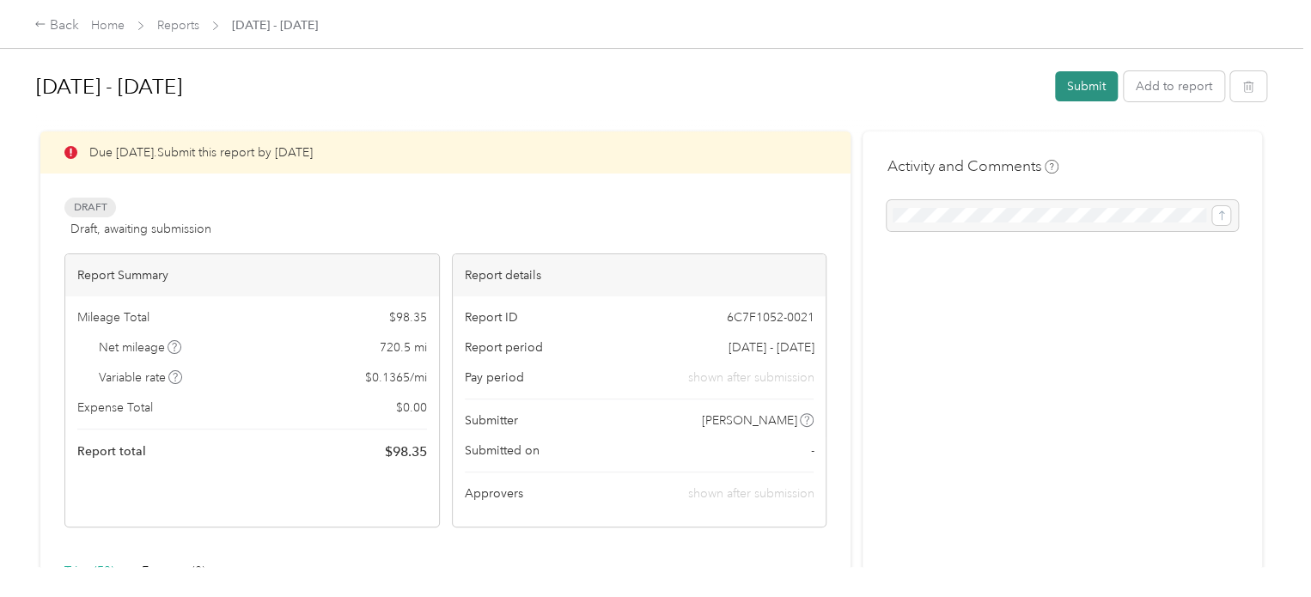
click at [1077, 88] on button "Submit" at bounding box center [1086, 86] width 63 height 30
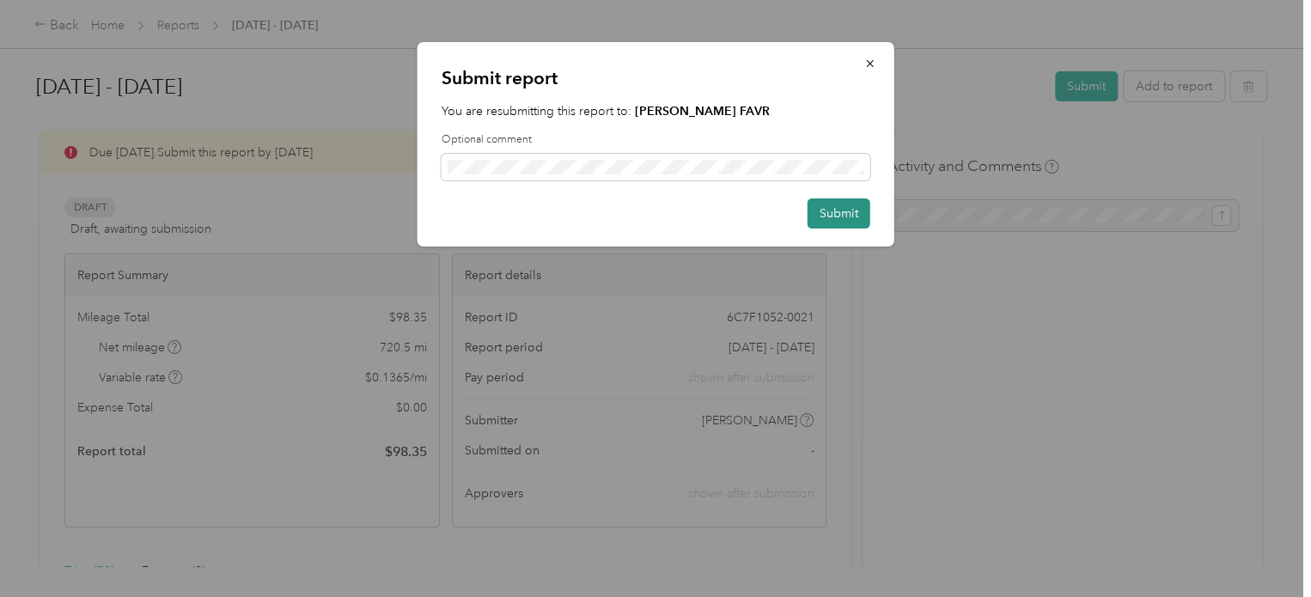
click at [846, 212] on button "Submit" at bounding box center [838, 213] width 63 height 30
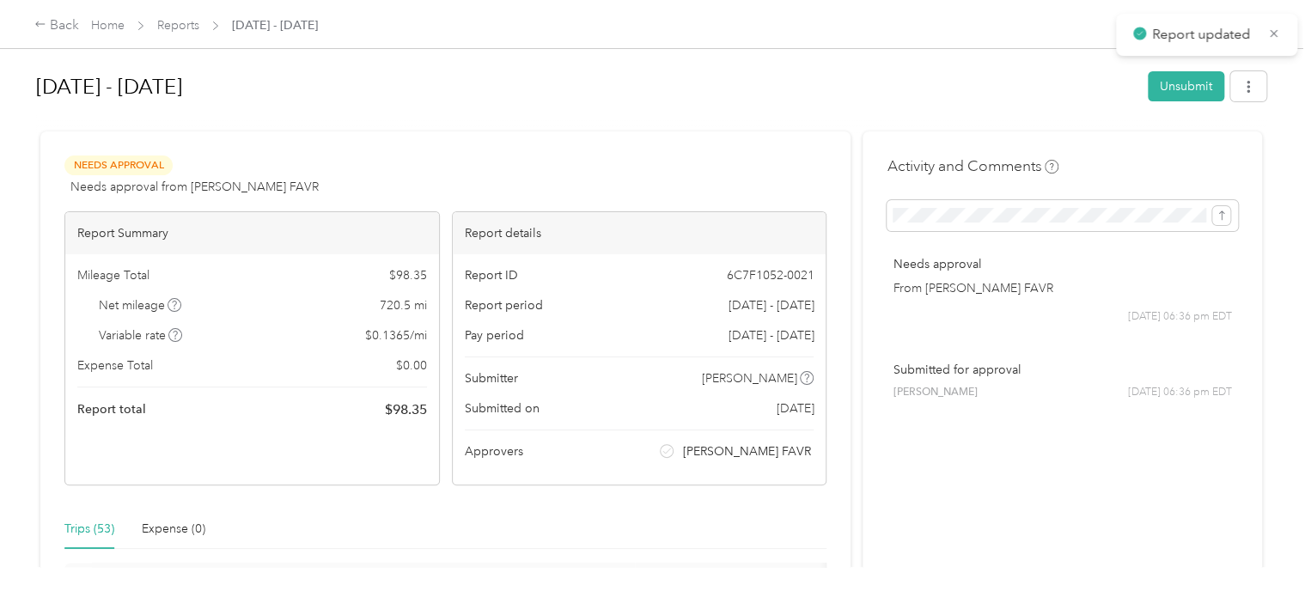
click at [399, 155] on div "Needs Approval Needs approval from [PERSON_NAME] FAVR View activity & comments" at bounding box center [445, 175] width 762 height 41
click at [47, 24] on div "Back" at bounding box center [56, 25] width 45 height 21
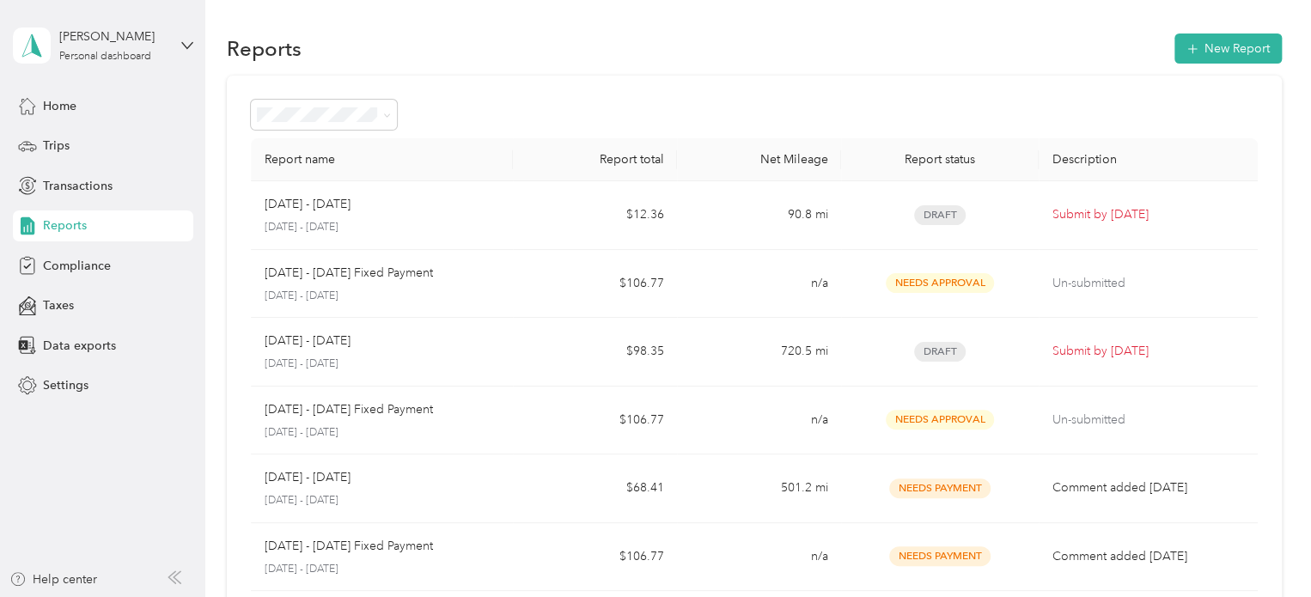
click at [606, 59] on div "Reports New Report" at bounding box center [754, 48] width 1055 height 36
click at [642, 136] on div "Report name Report total Net Mileage Report status Description [DATE] - [DATE] …" at bounding box center [754, 506] width 1055 height 861
click at [728, 92] on div "Report name Report total Net Mileage Report status Description [DATE] - [DATE] …" at bounding box center [754, 506] width 1055 height 861
click at [48, 116] on div "Home" at bounding box center [103, 105] width 180 height 31
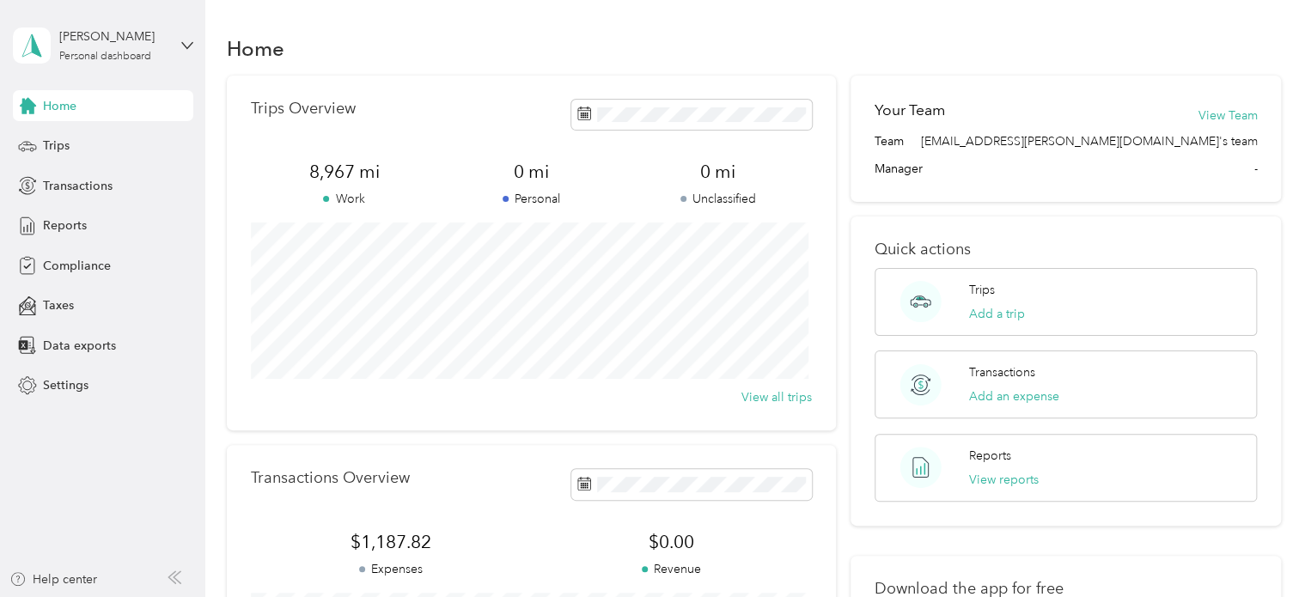
click at [180, 34] on div "[PERSON_NAME] Personal dashboard" at bounding box center [103, 45] width 180 height 60
click at [82, 137] on div "Log out" at bounding box center [60, 131] width 66 height 18
